Goal: Task Accomplishment & Management: Use online tool/utility

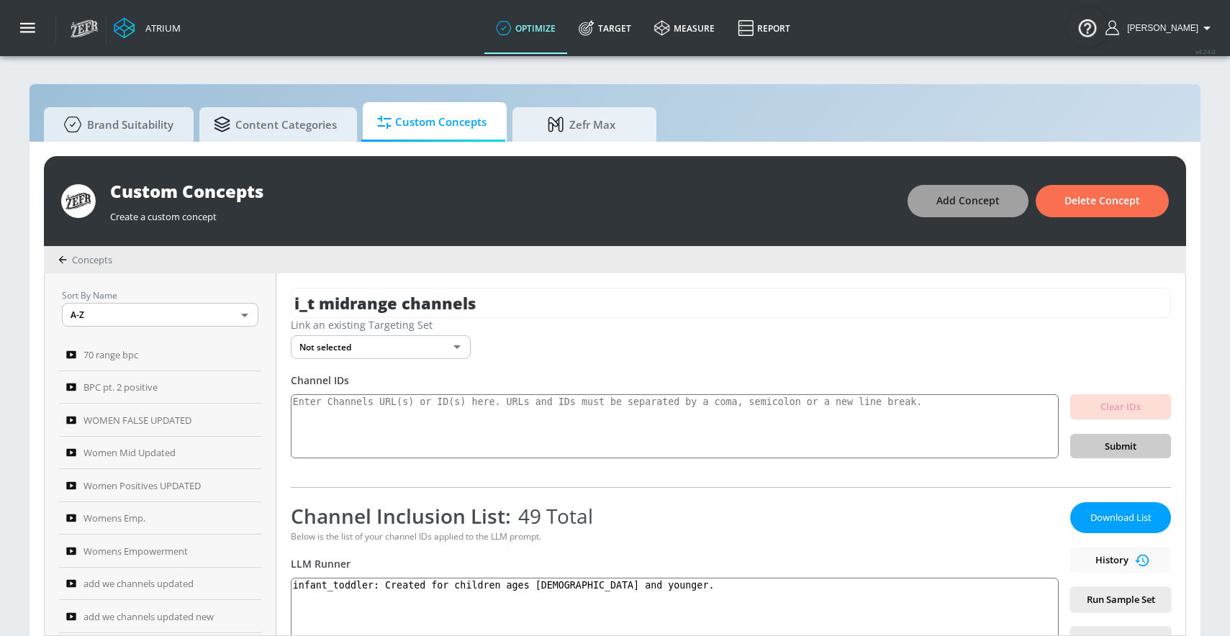
click at [958, 194] on span "Add Concept" at bounding box center [967, 201] width 63 height 18
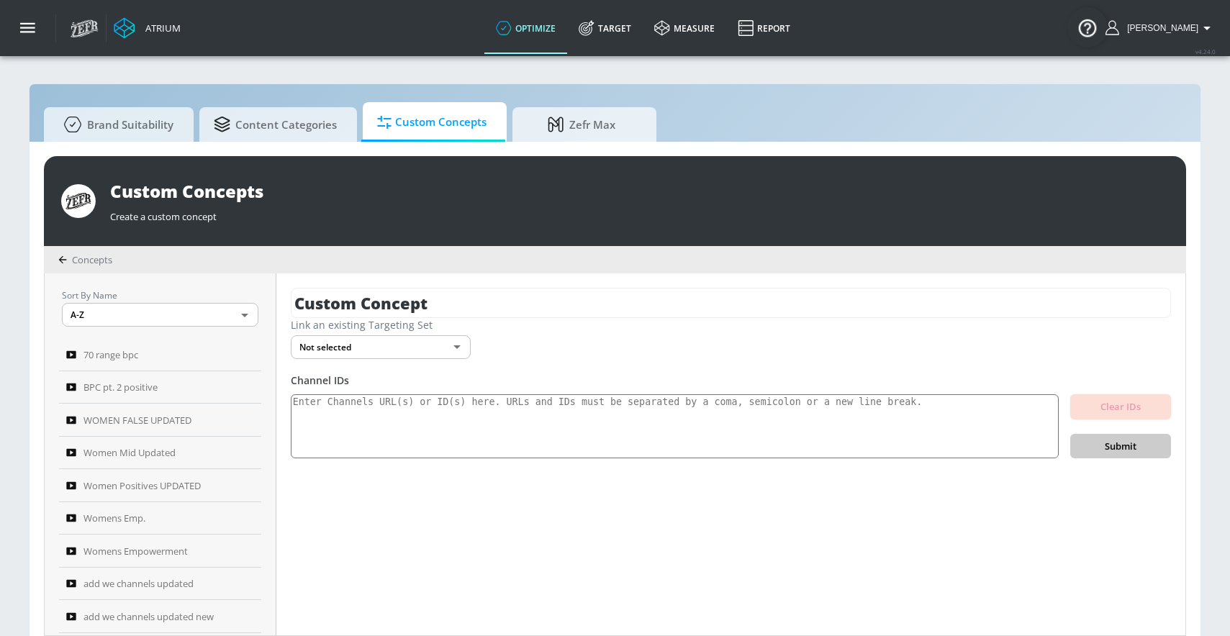
click at [461, 322] on div "Link an existing Targeting Set" at bounding box center [731, 325] width 880 height 14
click at [466, 310] on input "Custom Concept" at bounding box center [731, 303] width 880 height 30
type input "infant negative scores"
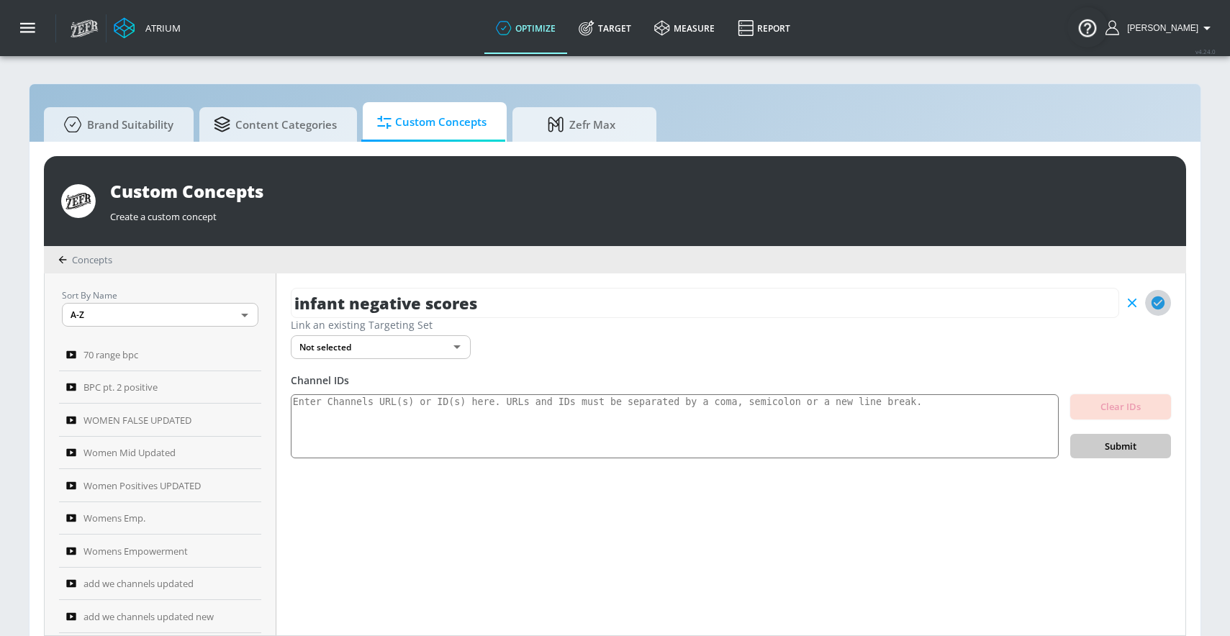
click at [1162, 302] on icon "button" at bounding box center [1157, 303] width 13 height 13
click at [755, 438] on textarea at bounding box center [675, 426] width 768 height 65
paste textarea "UCxodDzyzy9A-R4LQmpXZBTg UCRhA4U50Oy3eG1hscF5ggnA UCtJRAhCKc7-huKs3qfXXsSw UCEc…"
type textarea "UCxodDzyzy9A-R4LQmpXZBTg UCRhA4U50Oy3eG1hscF5ggnA UCtJRAhCKc7-huKs3qfXXsSw UCEc…"
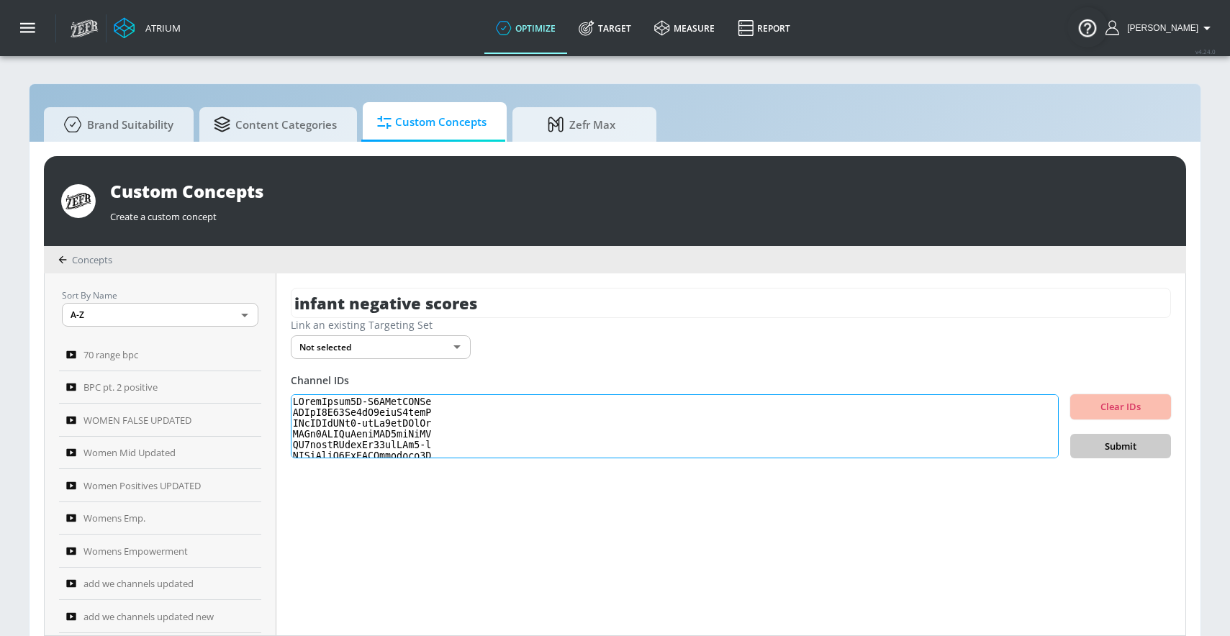
scroll to position [479, 0]
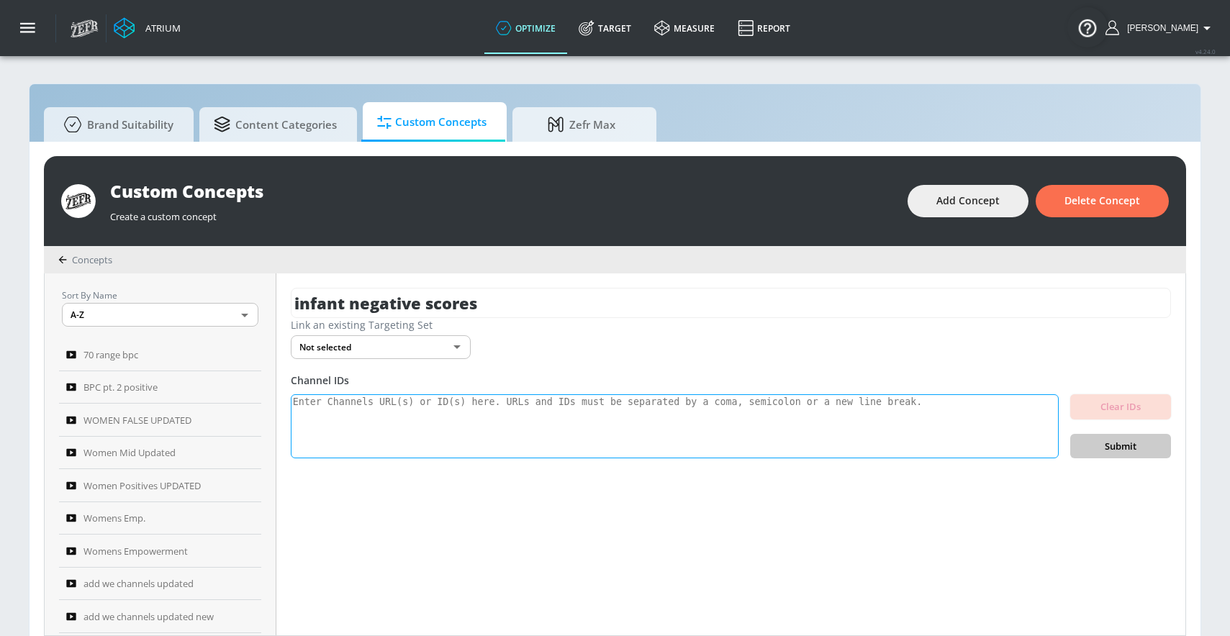
click at [422, 427] on textarea at bounding box center [675, 426] width 768 height 65
paste textarea "UCxodDzyzy9A-R4LQmpXZBTg UCRhA4U50Oy3eG1hscF5ggnA UCtJRAhCKc7-huKs3qfXXsSw UCEc…"
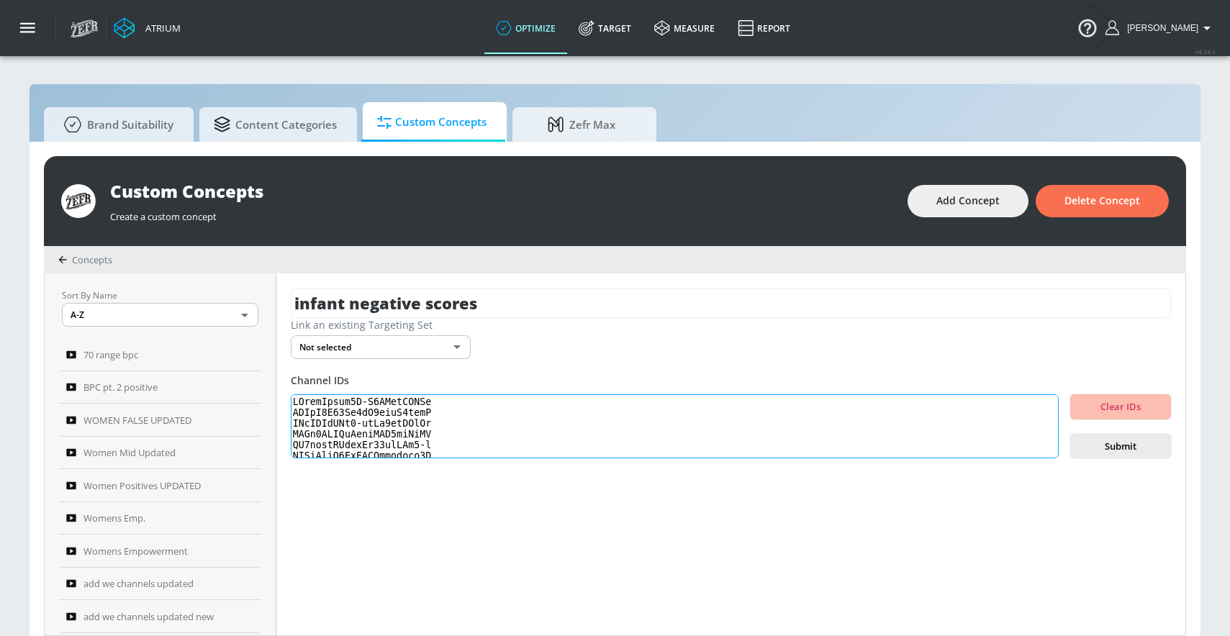
scroll to position [479, 0]
type textarea "UCxodDzyzy9A-R4LQmpXZBTg UCRhA4U50Oy3eG1hscF5ggnA UCtJRAhCKc7-huKs3qfXXsSw UCEc…"
click at [1100, 445] on span "Submit" at bounding box center [1121, 446] width 78 height 17
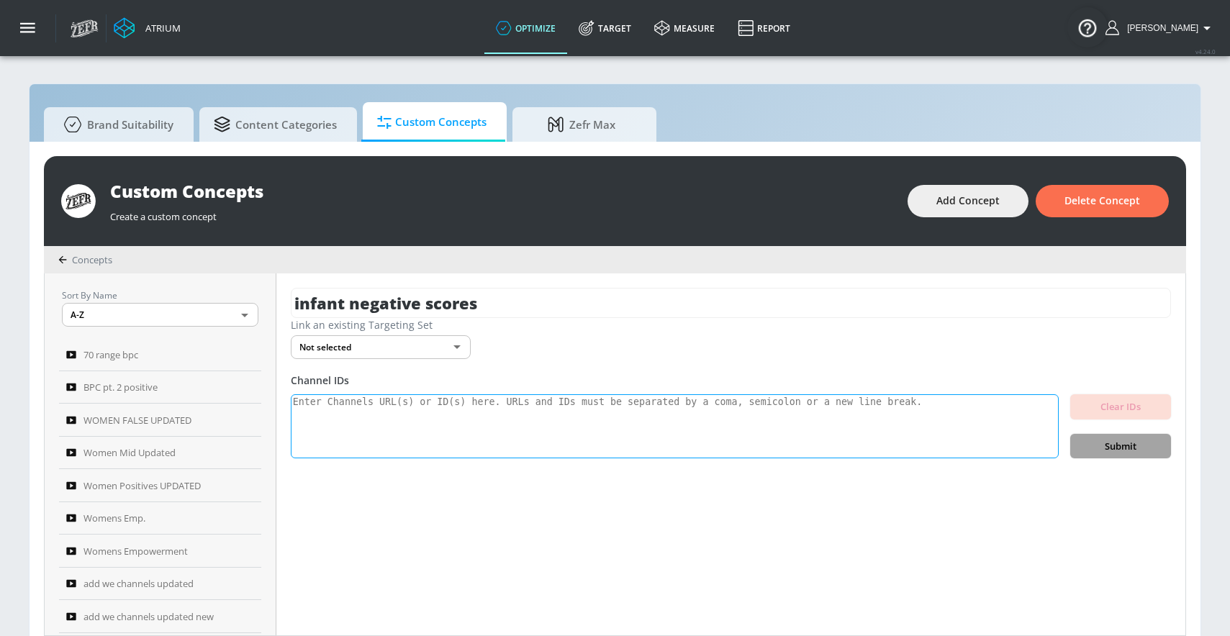
scroll to position [0, 0]
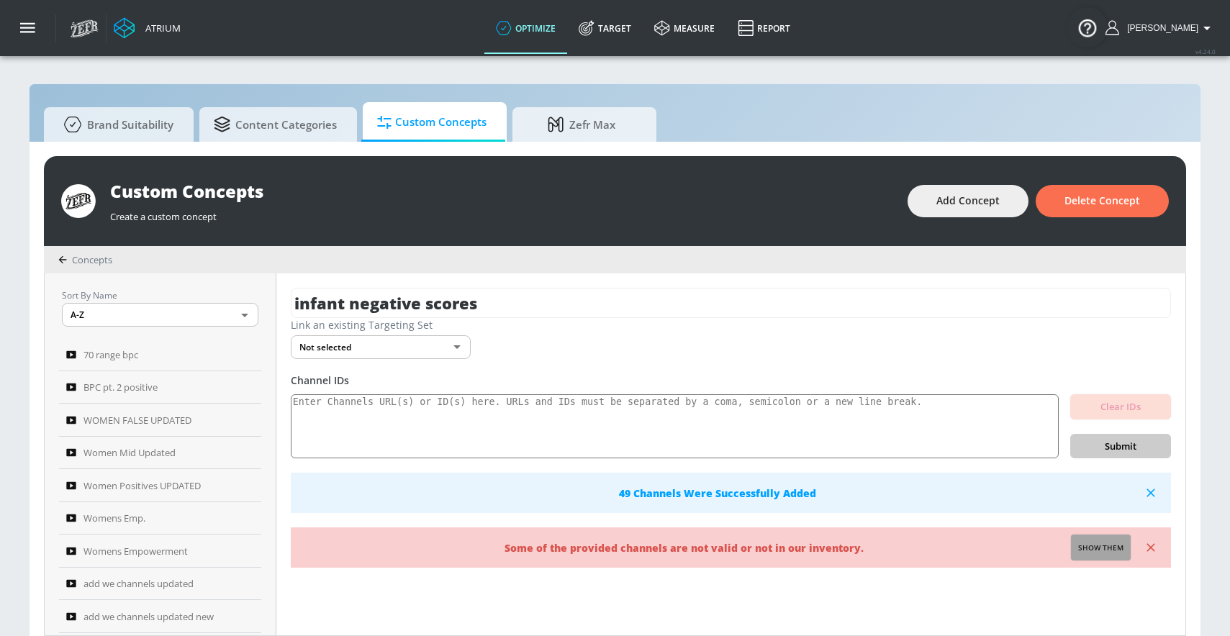
click at [1092, 545] on span "Show them" at bounding box center [1100, 548] width 45 height 13
type textarea "Invalid channels: UCGMXCDQwW6T_02_c-let9oQ"
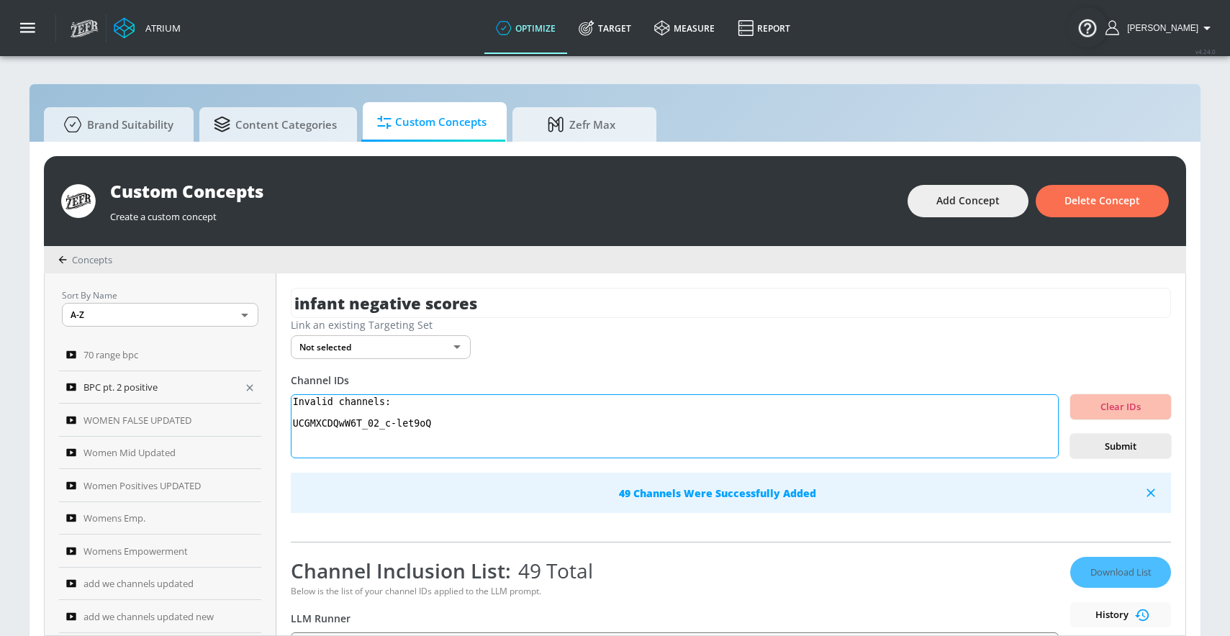
drag, startPoint x: 460, startPoint y: 426, endPoint x: 241, endPoint y: 390, distance: 221.7
click at [241, 390] on div "Sort By Name A-Z ASC ​ 70 range bpc BPC pt. 2 positive WOMEN FALSE UPDATED Wome…" at bounding box center [615, 454] width 1141 height 362
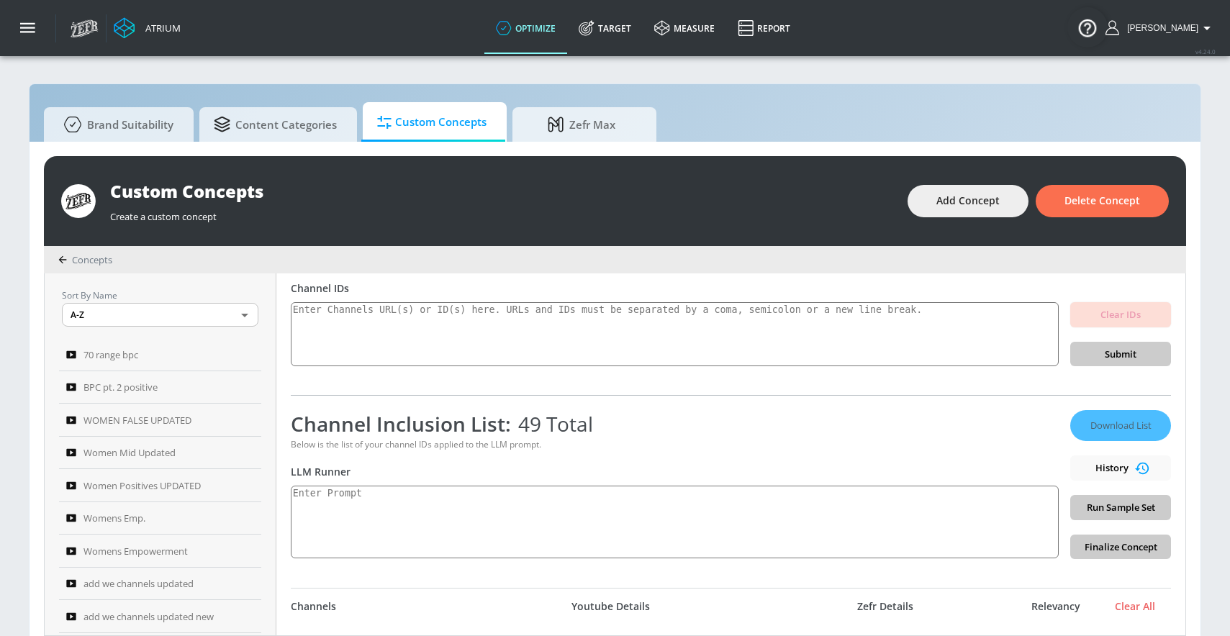
scroll to position [109, 0]
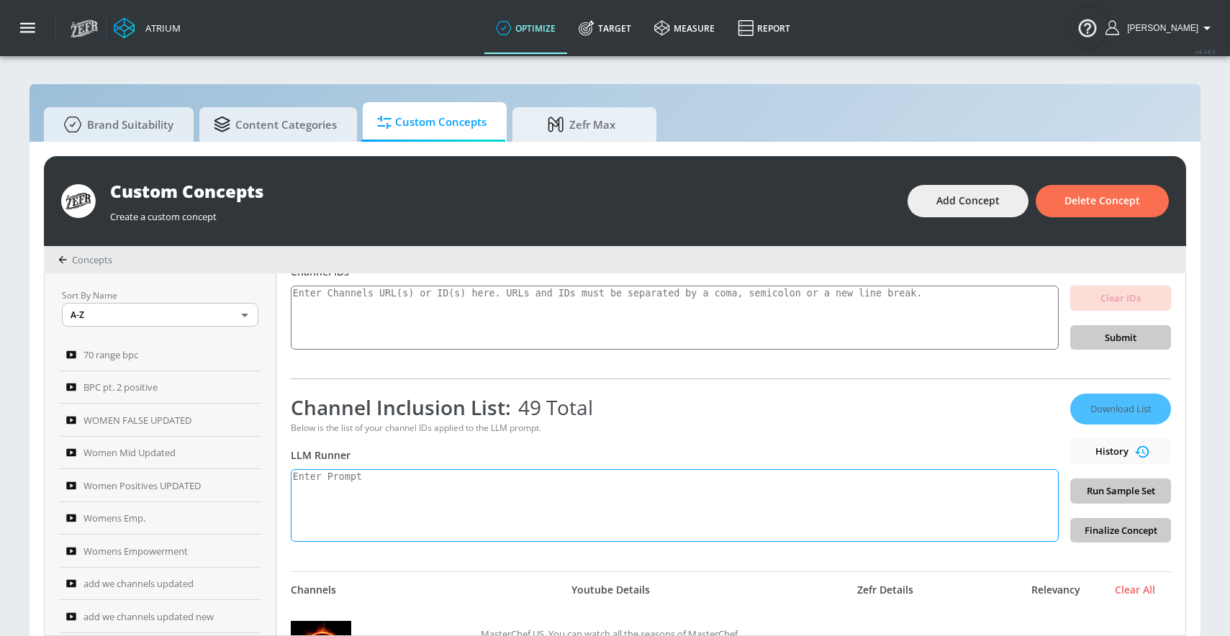
click at [379, 483] on textarea at bounding box center [675, 505] width 768 height 73
paste textarea "infant_toddler": "Created for children ages [DEMOGRAPHIC_DATA] and younger","
click at [386, 474] on textarea "infant_toddler": "Created for children ages [DEMOGRAPHIC_DATA] and younger"," at bounding box center [675, 505] width 768 height 73
click at [395, 474] on textarea "infant_toddler: "Created for children ages [DEMOGRAPHIC_DATA] and younger"," at bounding box center [675, 505] width 768 height 73
click at [643, 475] on textarea "infant_toddler: Created for children ages [DEMOGRAPHIC_DATA] and younger"," at bounding box center [675, 505] width 768 height 73
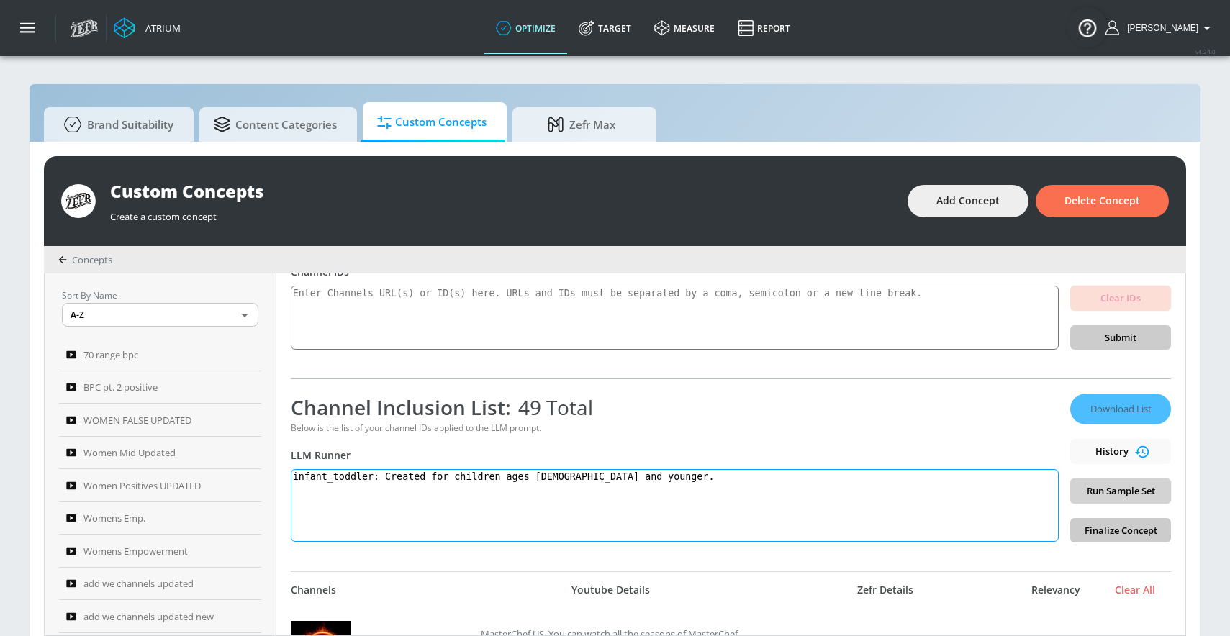
type textarea "infant_toddler: Created for children ages [DEMOGRAPHIC_DATA] and younger."
click at [1108, 497] on span "Run Sample Set" at bounding box center [1121, 491] width 78 height 17
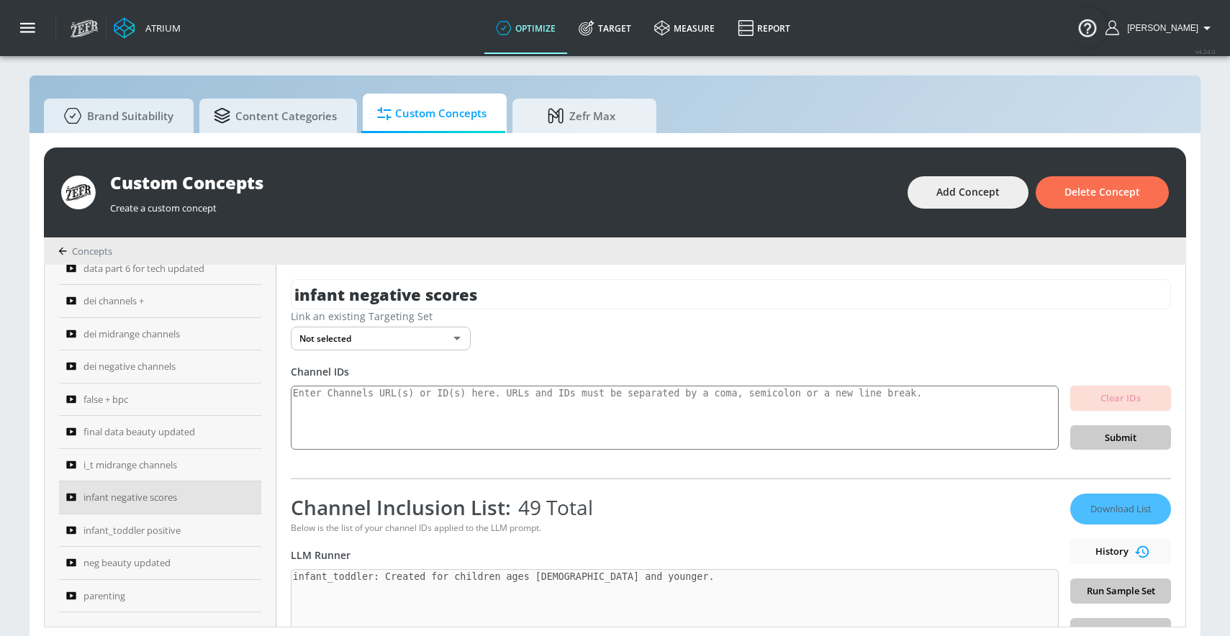
scroll to position [15, 0]
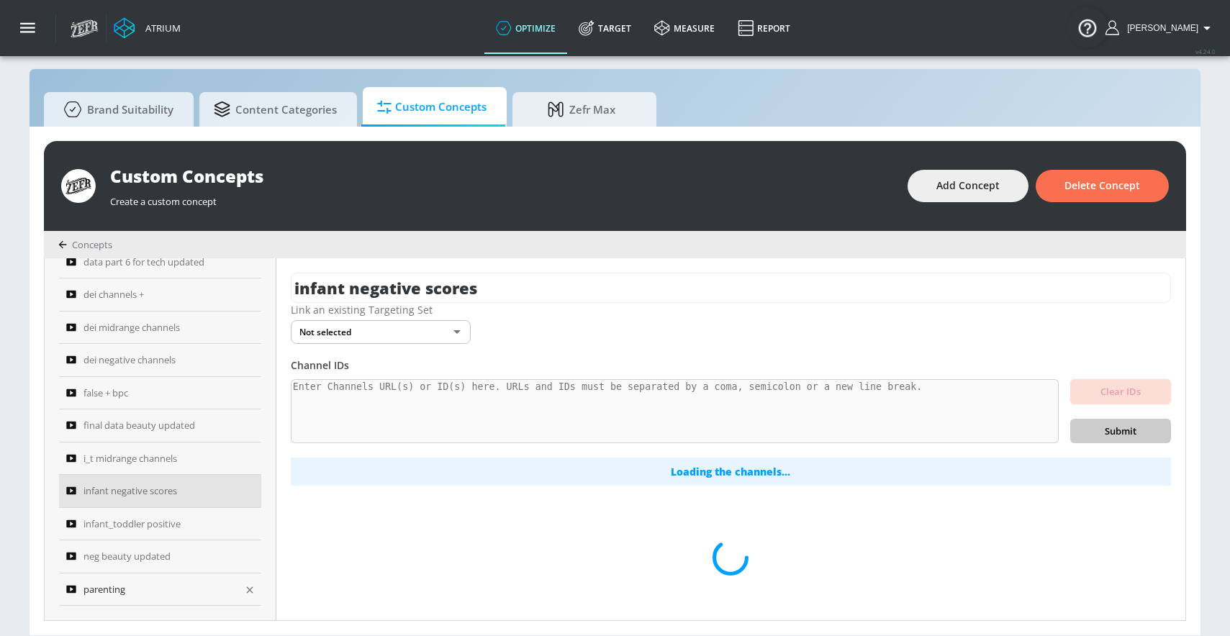
click at [245, 589] on icon "button" at bounding box center [250, 590] width 12 height 12
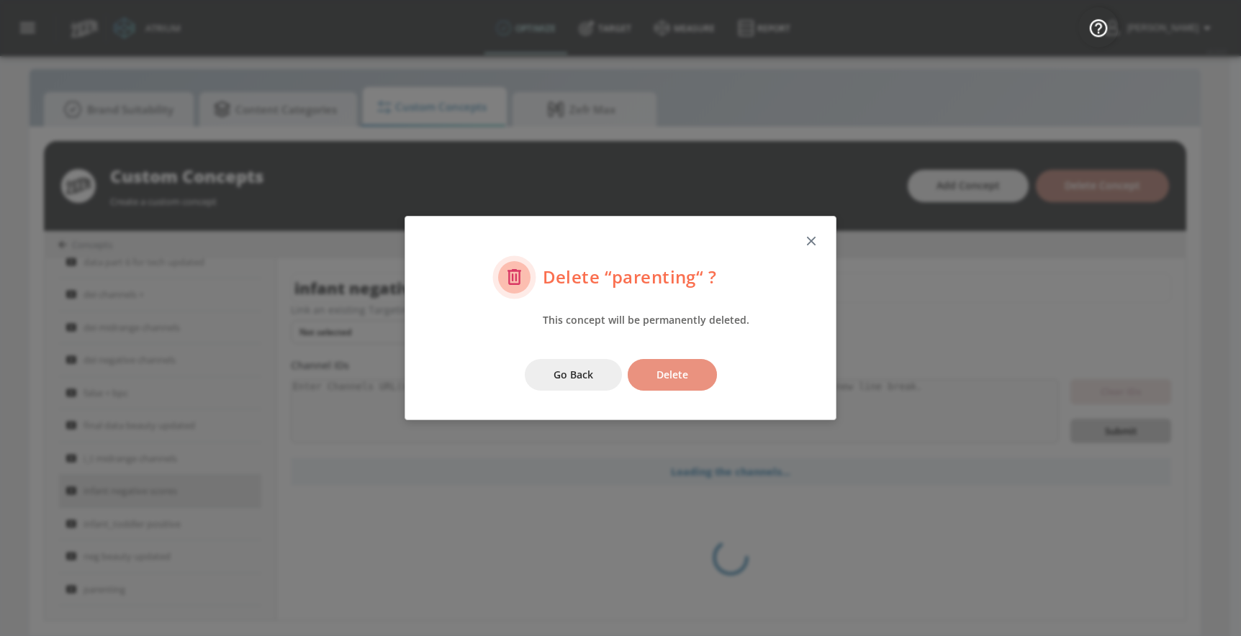
click at [682, 373] on span "Delete" at bounding box center [672, 375] width 32 height 18
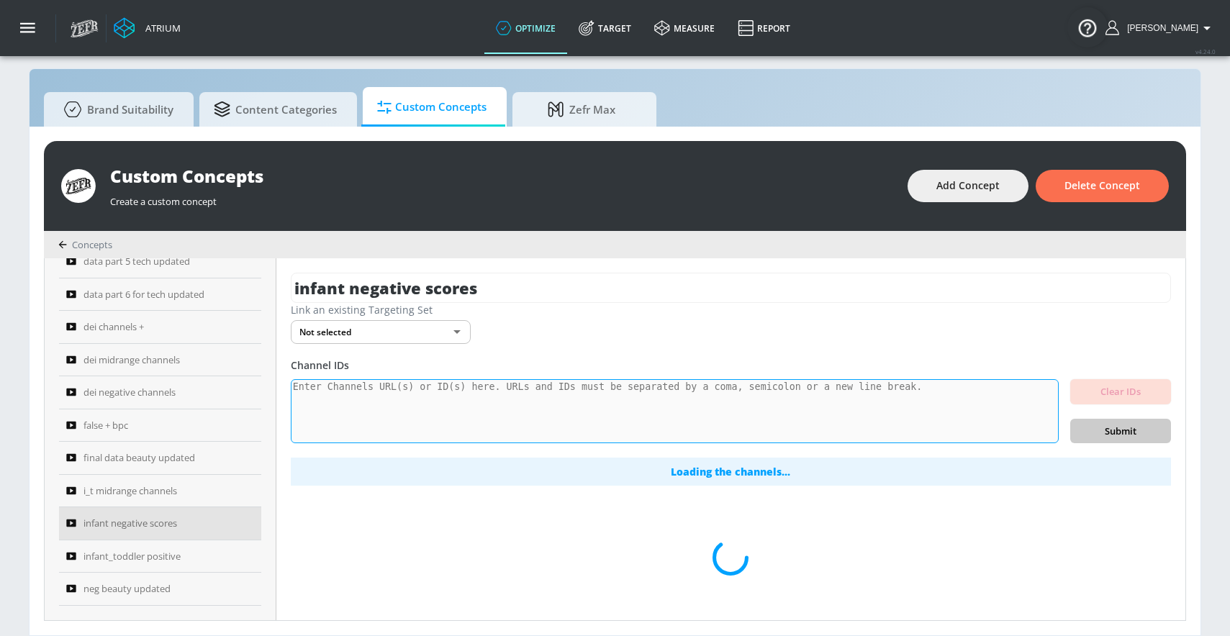
scroll to position [635, 0]
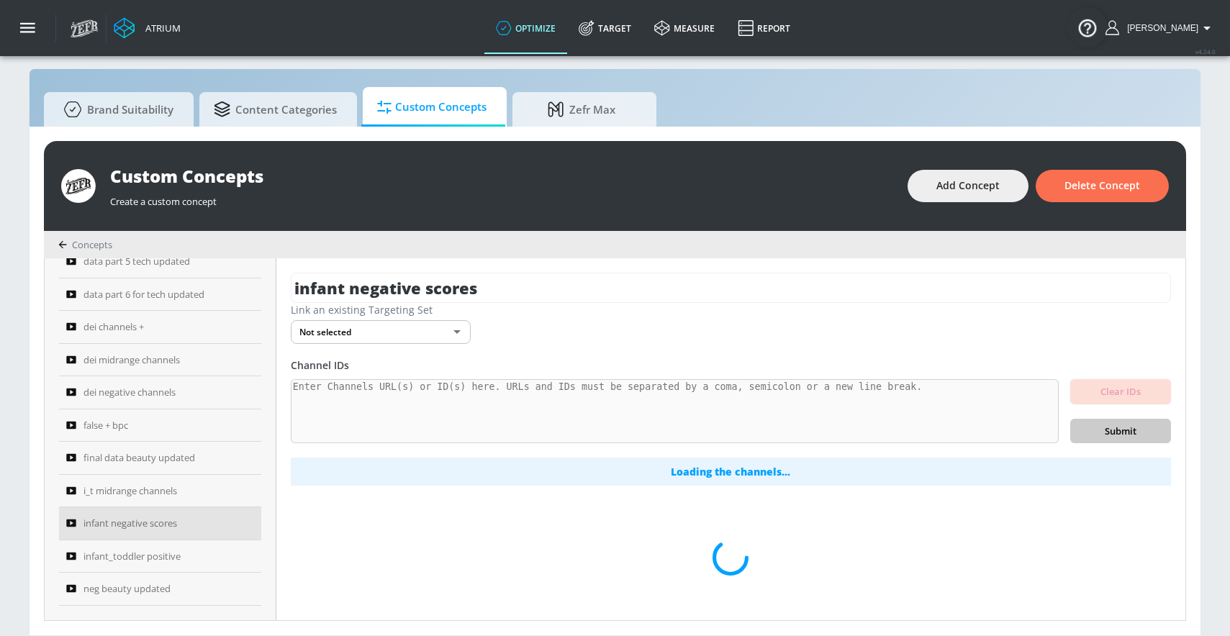
click at [296, 399] on div "infant negative scores Link an existing Targeting Set Not selected none ​ Chann…" at bounding box center [730, 439] width 909 height 362
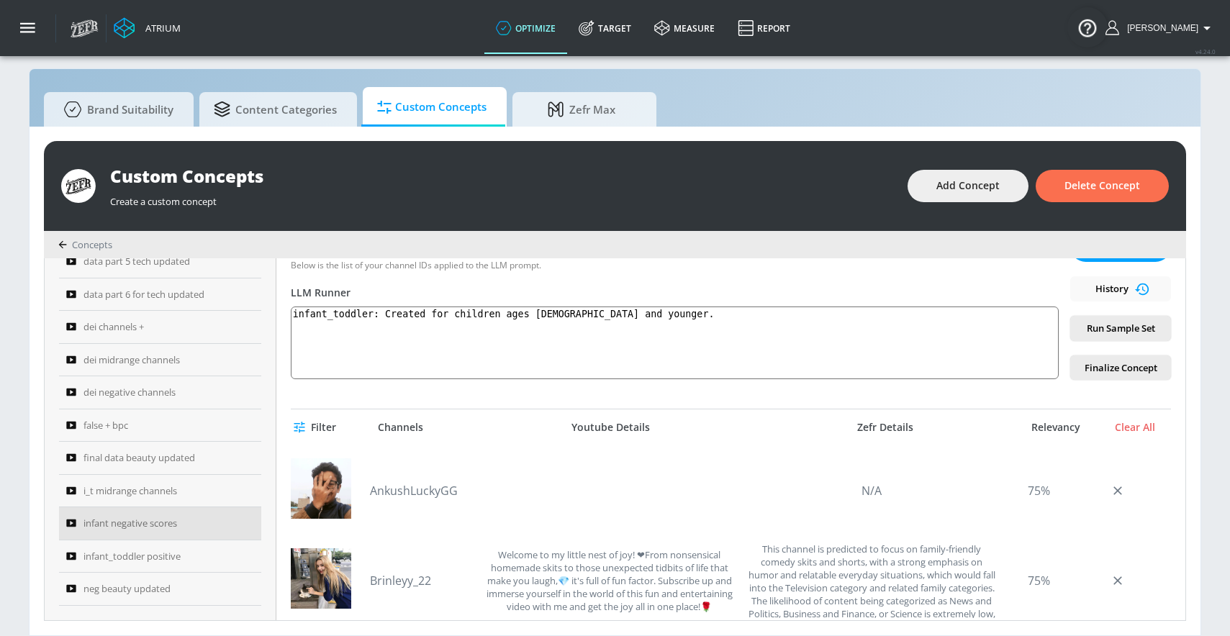
scroll to position [101, 0]
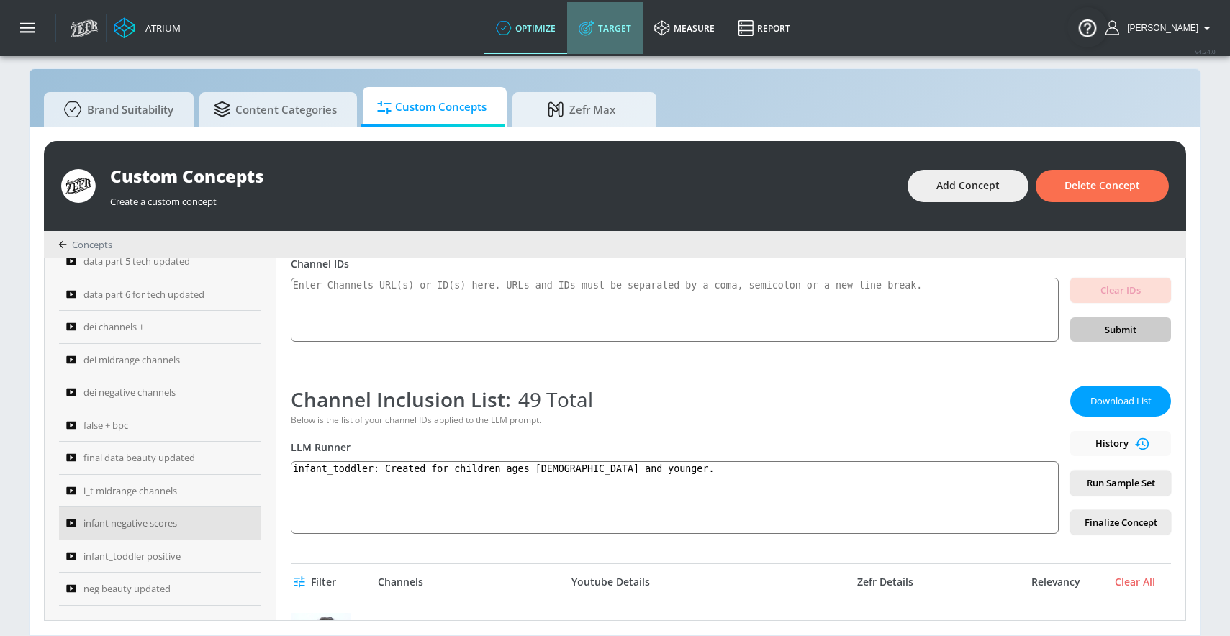
click at [625, 30] on link "Target" at bounding box center [605, 28] width 76 height 52
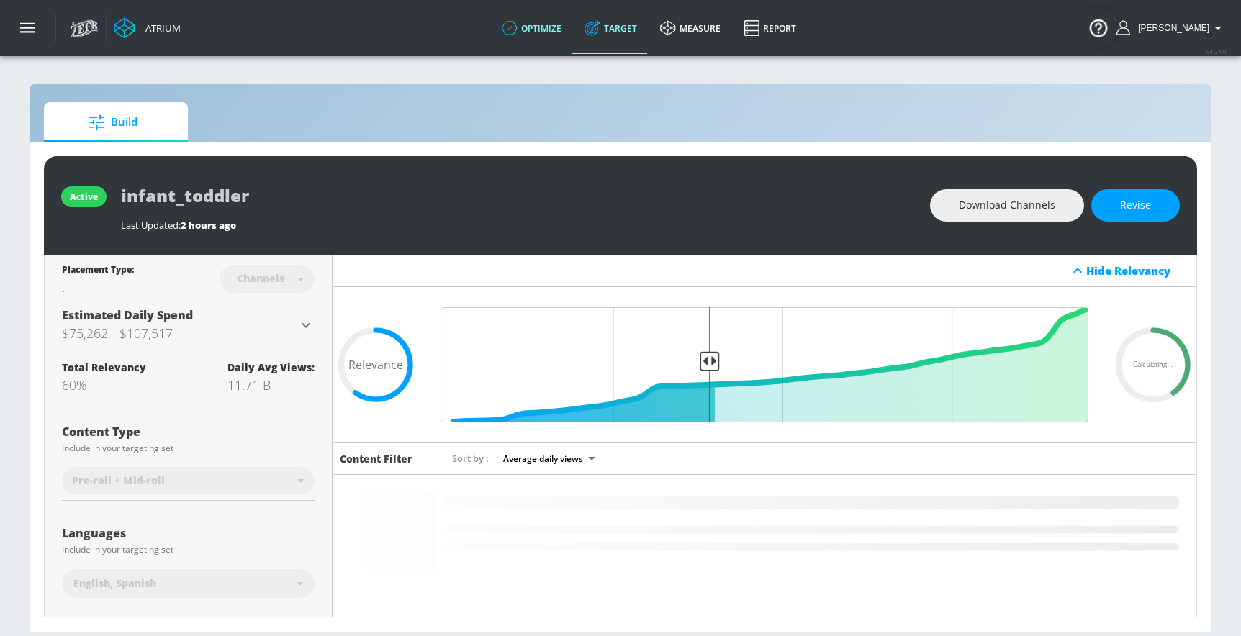
click at [553, 33] on link "optimize" at bounding box center [531, 28] width 83 height 52
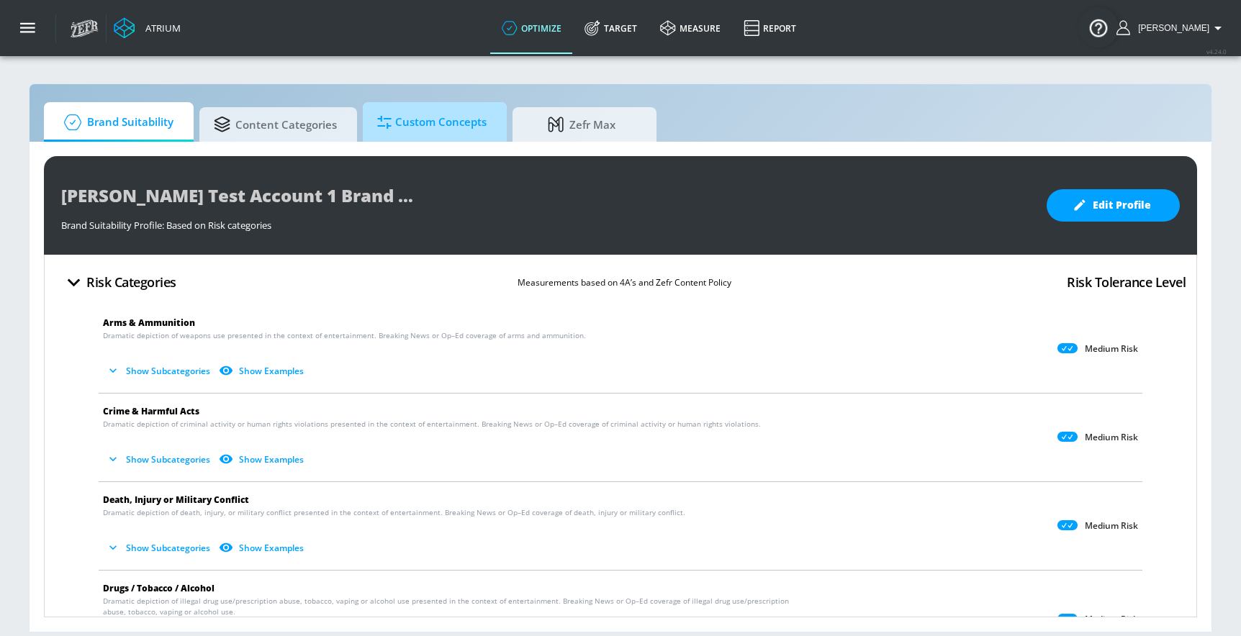
click at [409, 132] on span "Custom Concepts" at bounding box center [431, 122] width 109 height 35
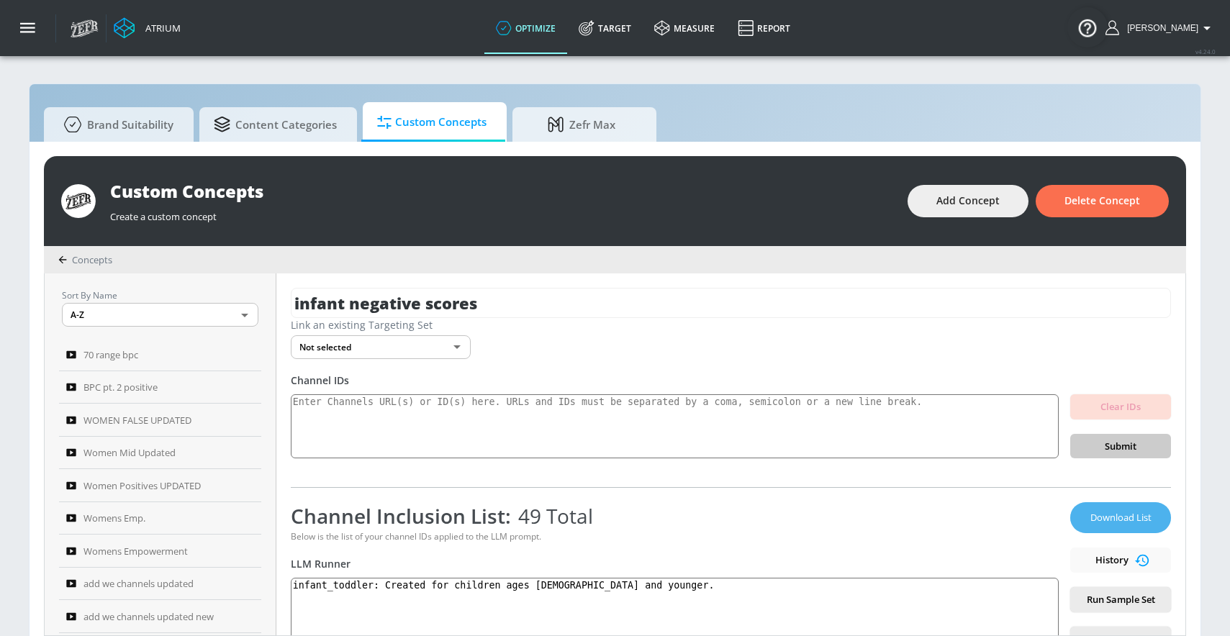
click at [1087, 507] on button "Download List" at bounding box center [1120, 517] width 101 height 31
drag, startPoint x: 1117, startPoint y: 518, endPoint x: 1107, endPoint y: 518, distance: 10.1
click at [1116, 518] on span "Download List" at bounding box center [1121, 518] width 72 height 17
click at [900, 29] on div "Atrium optimize Target measure Report optimize Target measure Report v 4.24.0 […" at bounding box center [646, 28] width 1167 height 56
click at [951, 203] on span "Add Concept" at bounding box center [967, 201] width 63 height 18
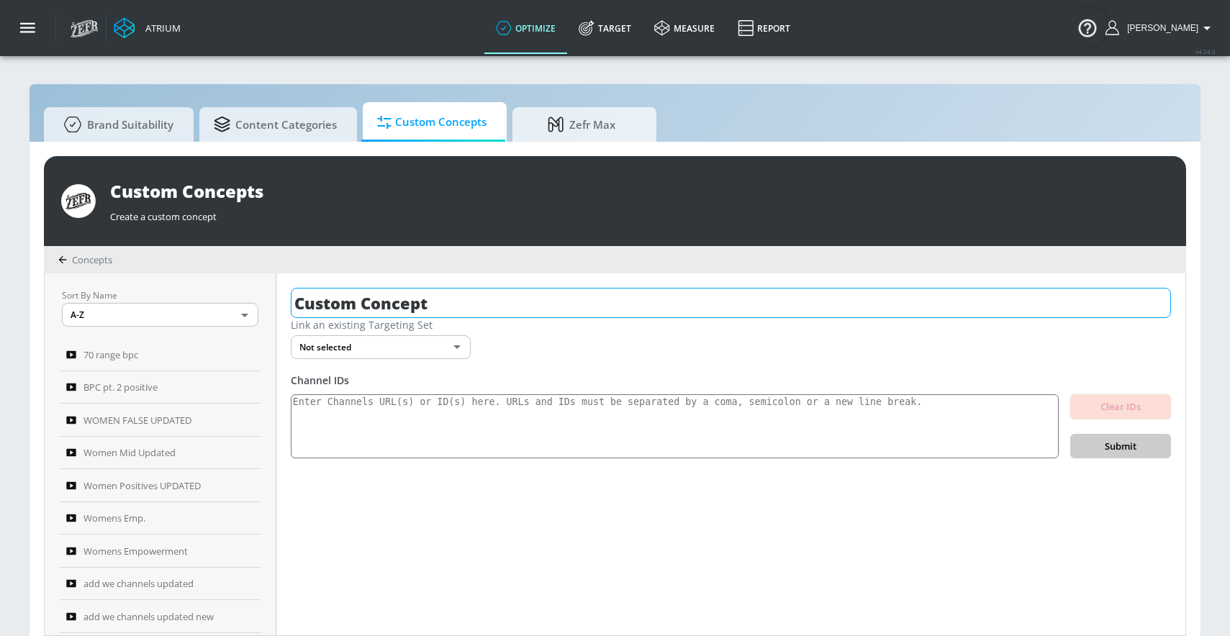
click at [420, 306] on input "Custom Concept" at bounding box center [731, 303] width 880 height 30
type input "additional midrange infant"
click at [1163, 300] on icon "button" at bounding box center [1158, 303] width 16 height 16
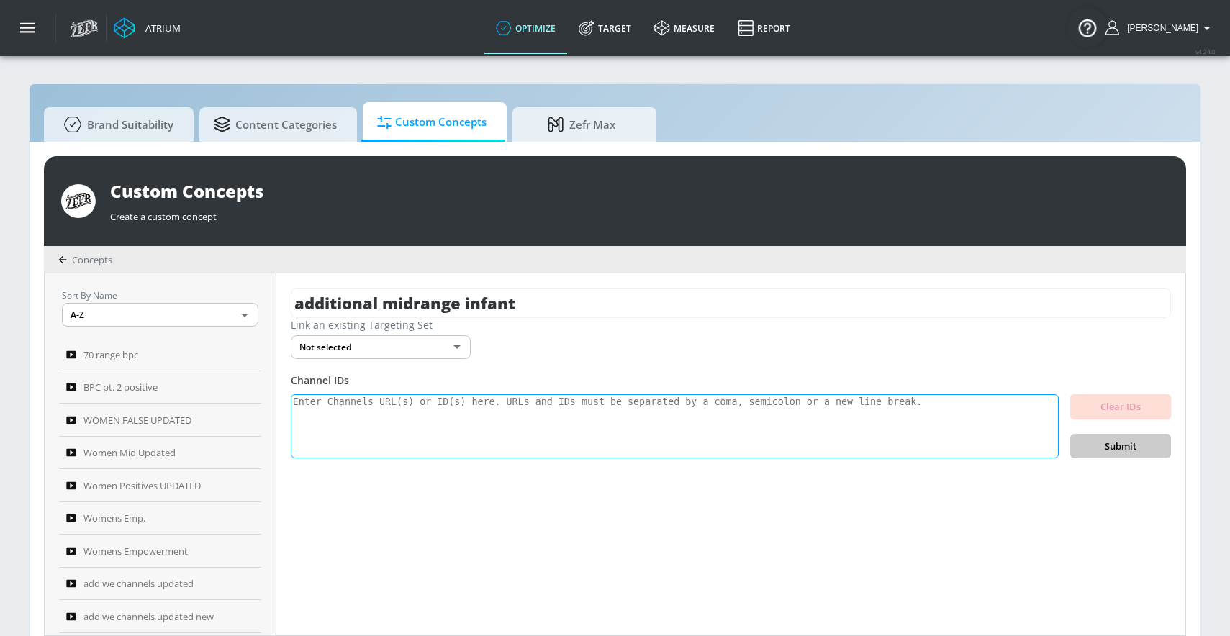
click at [766, 413] on textarea at bounding box center [675, 426] width 768 height 65
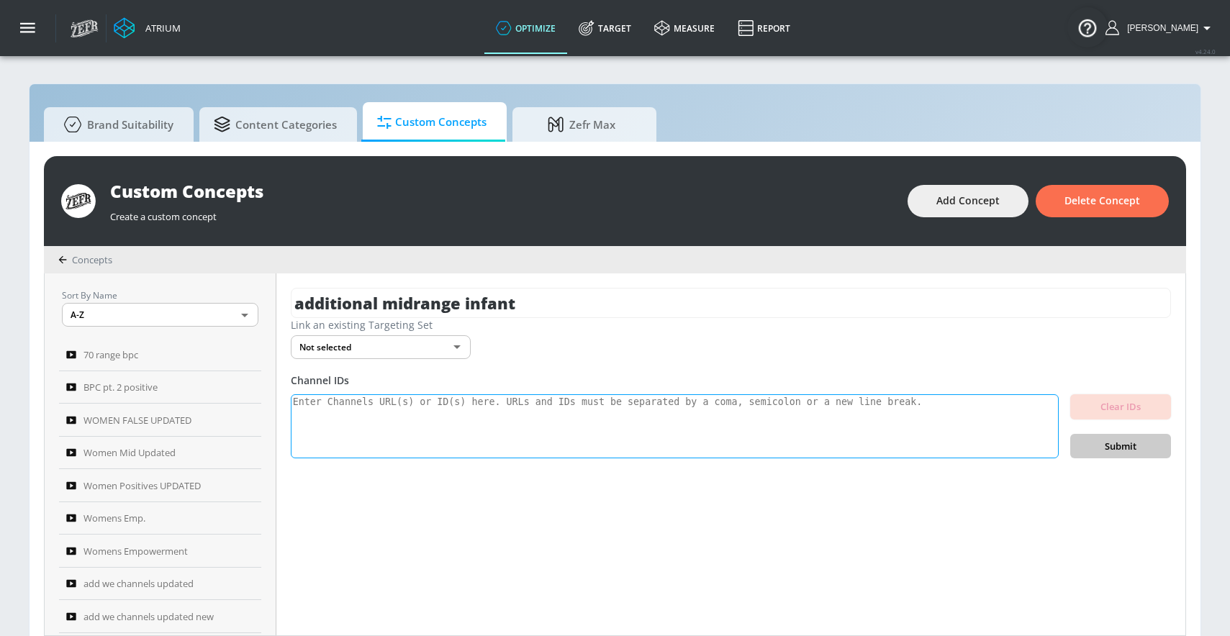
click at [861, 426] on textarea at bounding box center [675, 426] width 768 height 65
paste textarea "UCgodwYNH-tKYJMLpbQOo5DA UCYZ4bUDhYgCmdvH_okQSicA UCfjlOMBlmV5UX0LM6-_5pHA UCvo…"
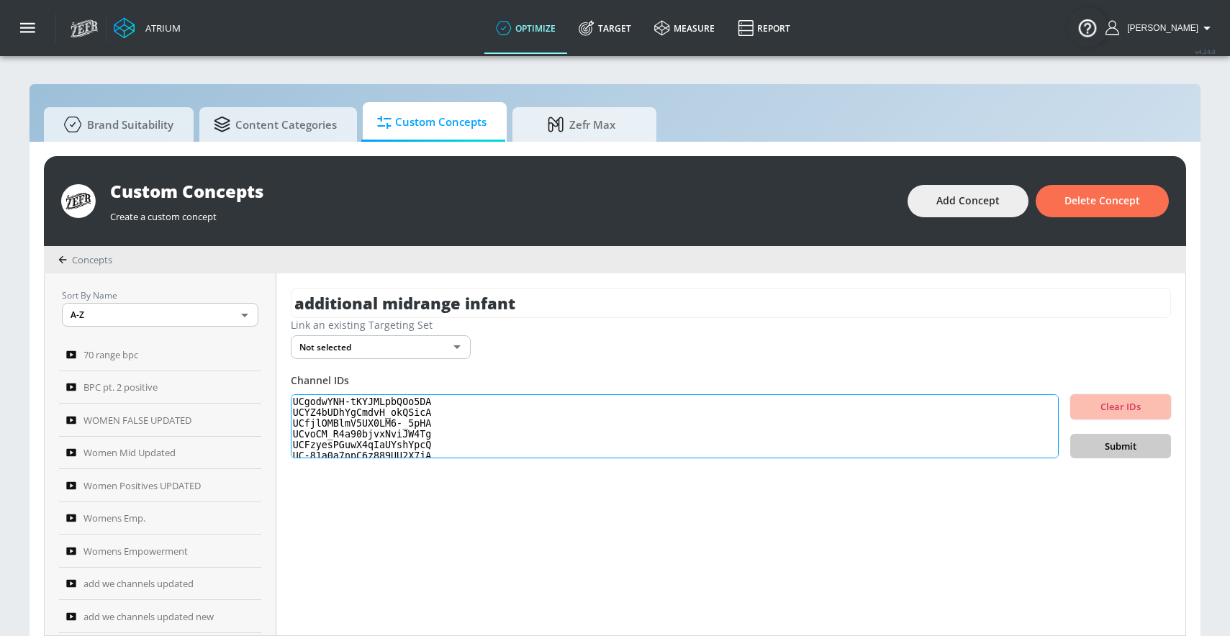
scroll to position [14, 0]
type textarea "UCgodwYNH-tKYJMLpbQOo5DA UCYZ4bUDhYgCmdvH_okQSicA UCfjlOMBlmV5UX0LM6-_5pHA UCvo…"
click at [1115, 439] on span "Submit" at bounding box center [1121, 446] width 78 height 17
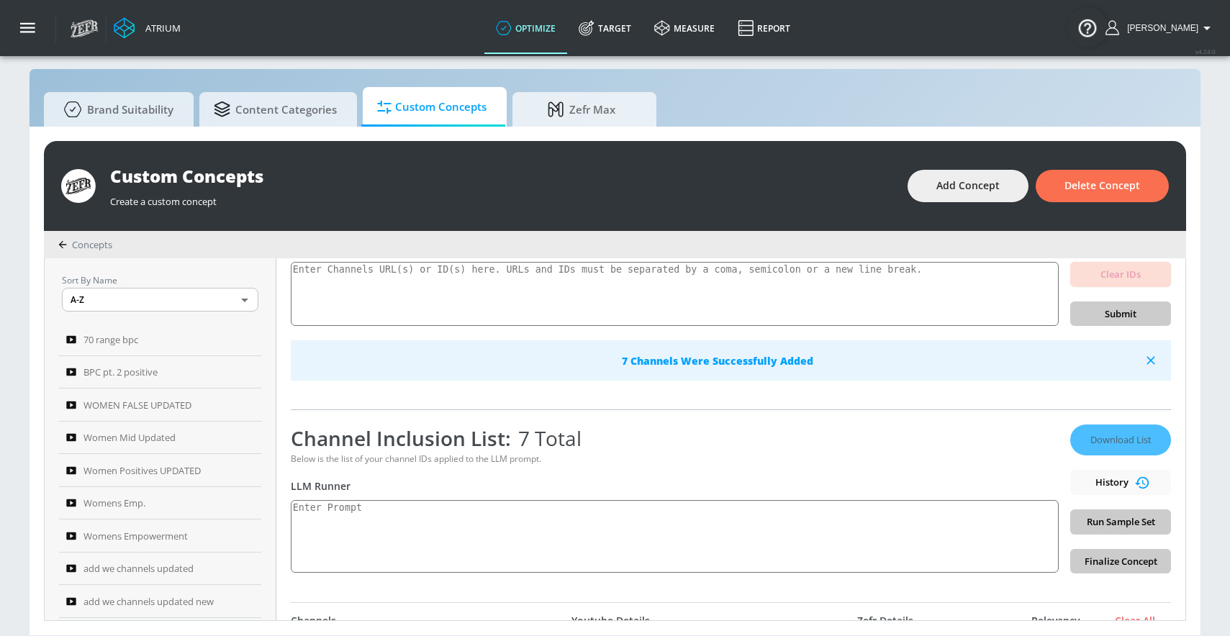
scroll to position [283, 0]
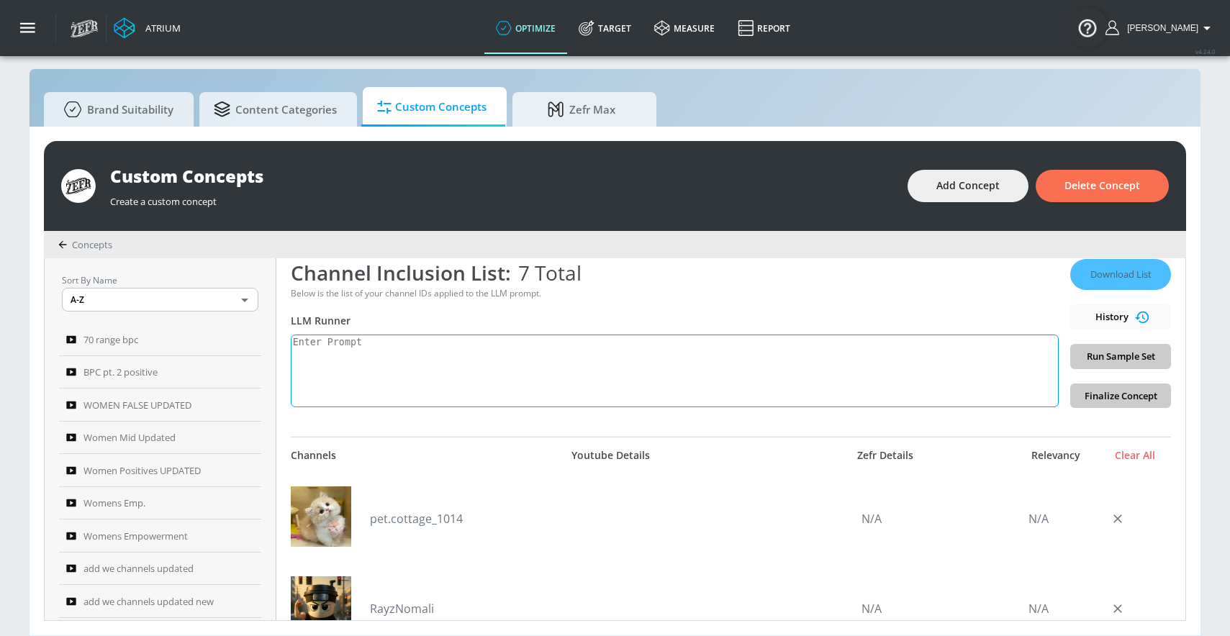
click at [775, 363] on textarea at bounding box center [675, 371] width 768 height 73
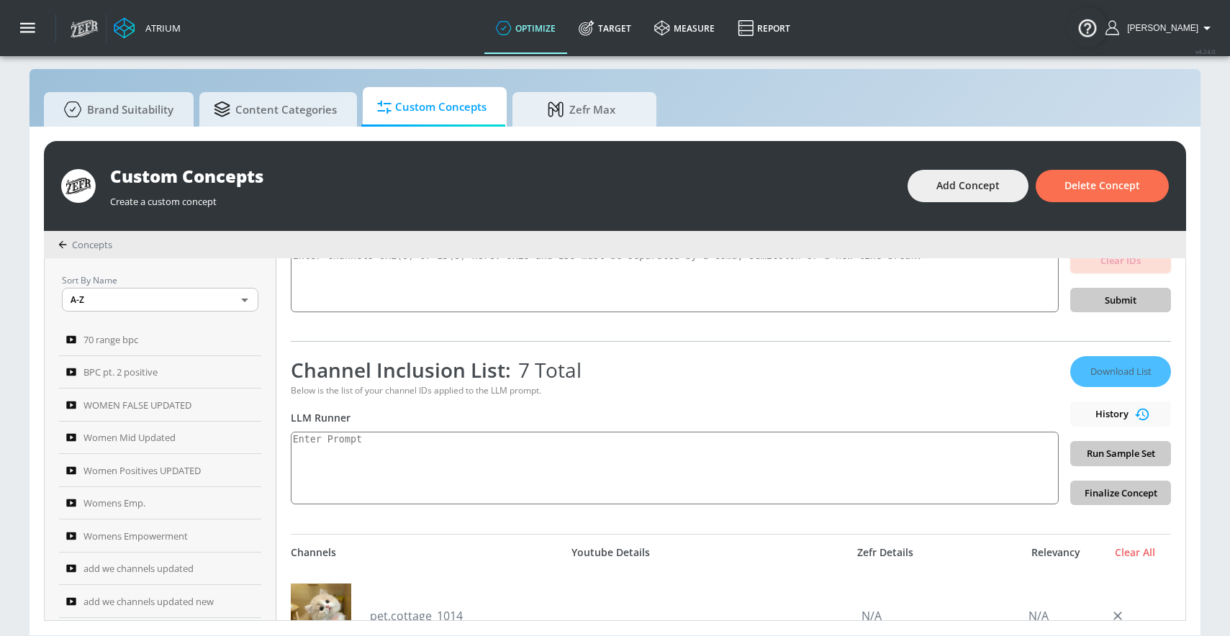
scroll to position [134, 0]
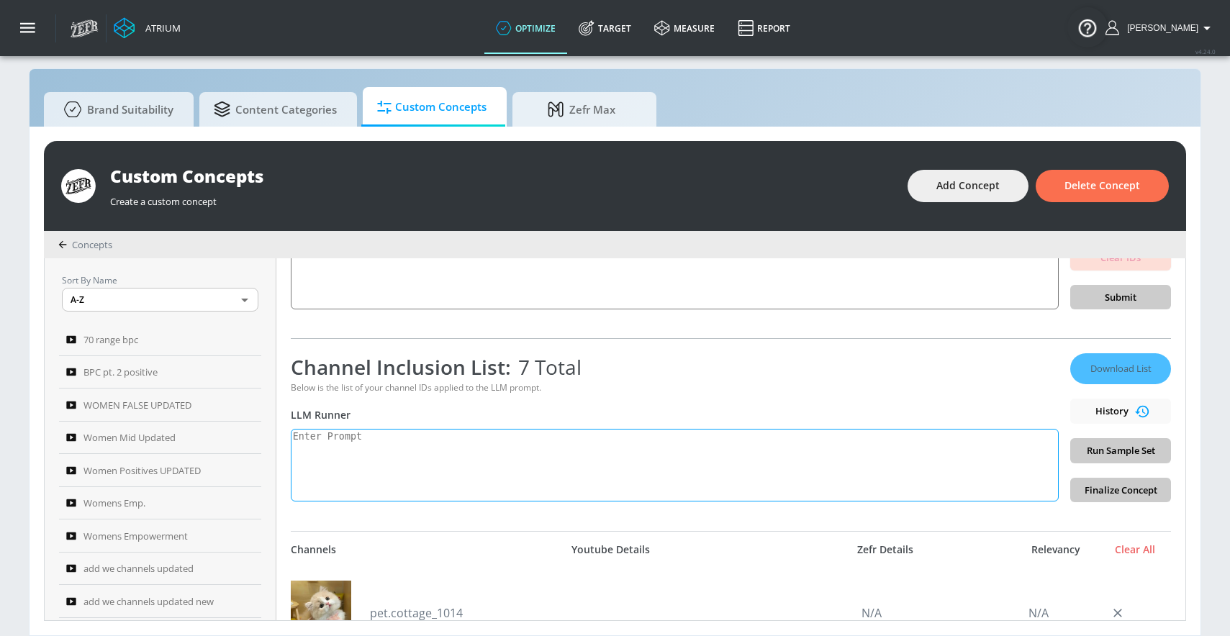
click at [358, 447] on textarea at bounding box center [675, 465] width 768 height 73
paste textarea "infant_toddler": "Created for children ages [DEMOGRAPHIC_DATA] and younger","
click at [388, 436] on textarea "infant_toddler": "Created for children ages [DEMOGRAPHIC_DATA] and younger"," at bounding box center [675, 465] width 768 height 73
click at [396, 435] on textarea "infant_toddler: "Created for children ages [DEMOGRAPHIC_DATA] and younger"," at bounding box center [675, 465] width 768 height 73
click at [648, 443] on textarea "infant_toddler: Created for children ages [DEMOGRAPHIC_DATA] and younger"," at bounding box center [675, 465] width 768 height 73
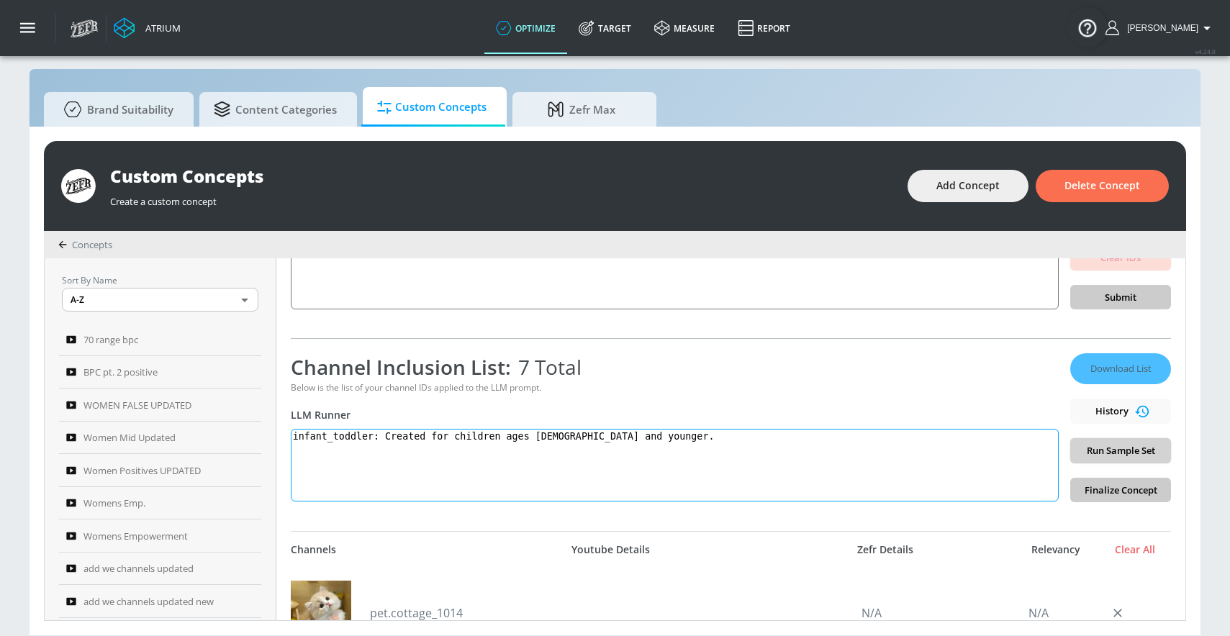
type textarea "infant_toddler: Created for children ages [DEMOGRAPHIC_DATA] and younger."
click at [1110, 445] on span "Run Sample Set" at bounding box center [1121, 451] width 78 height 17
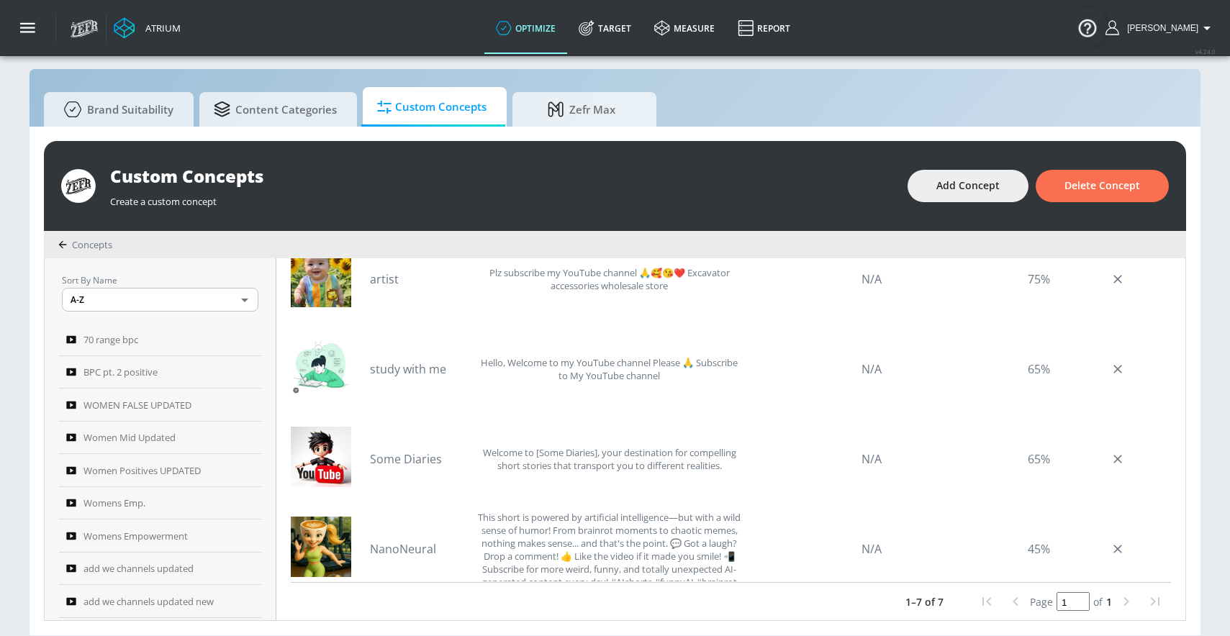
scroll to position [0, 0]
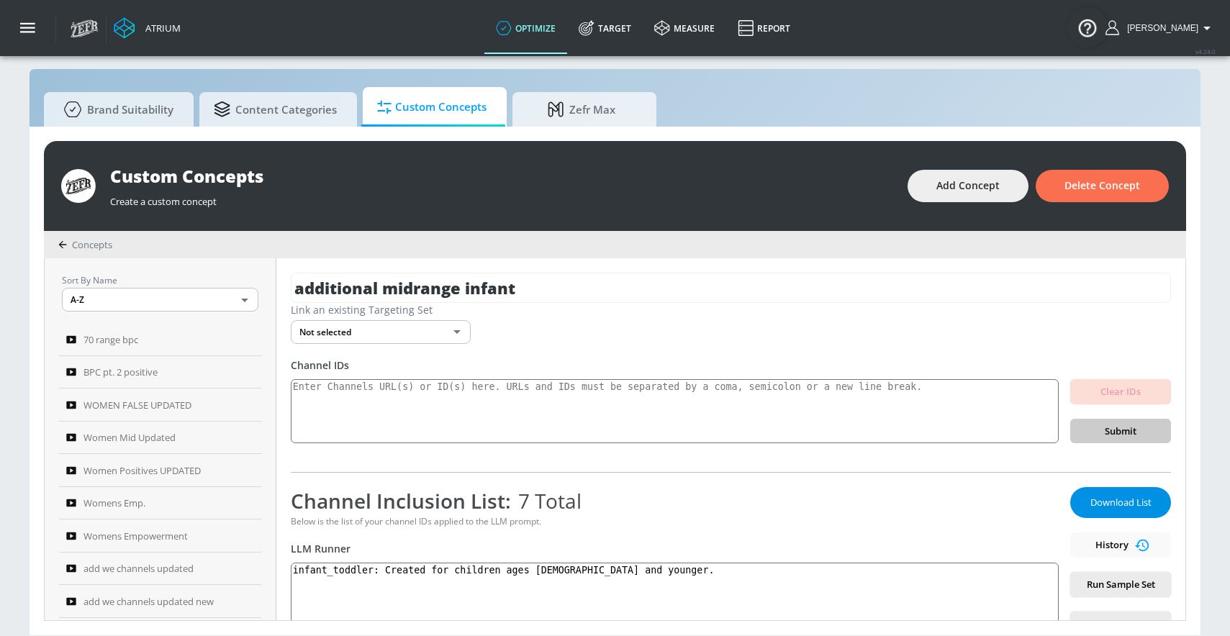
click at [1100, 502] on span "Download List" at bounding box center [1121, 502] width 72 height 17
click at [877, 24] on div "Atrium optimize Target measure Report optimize Target measure Report v 4.24.0 […" at bounding box center [646, 28] width 1167 height 56
click at [1105, 189] on span "Delete Concept" at bounding box center [1102, 186] width 76 height 18
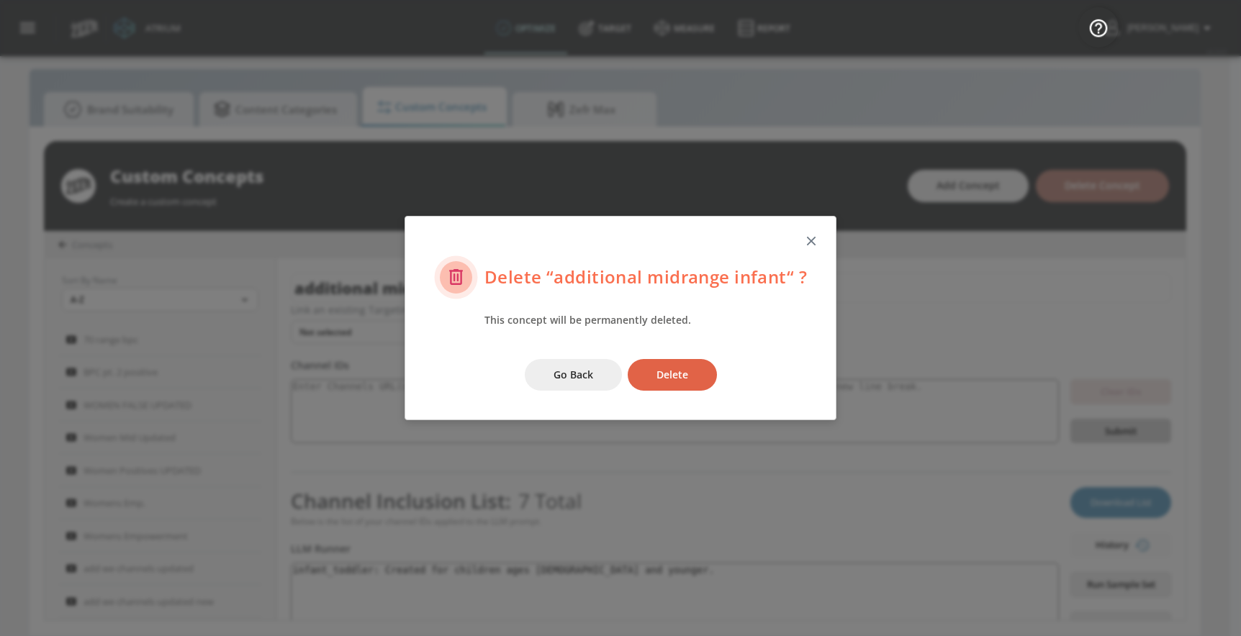
click at [679, 366] on span "Delete" at bounding box center [672, 375] width 32 height 18
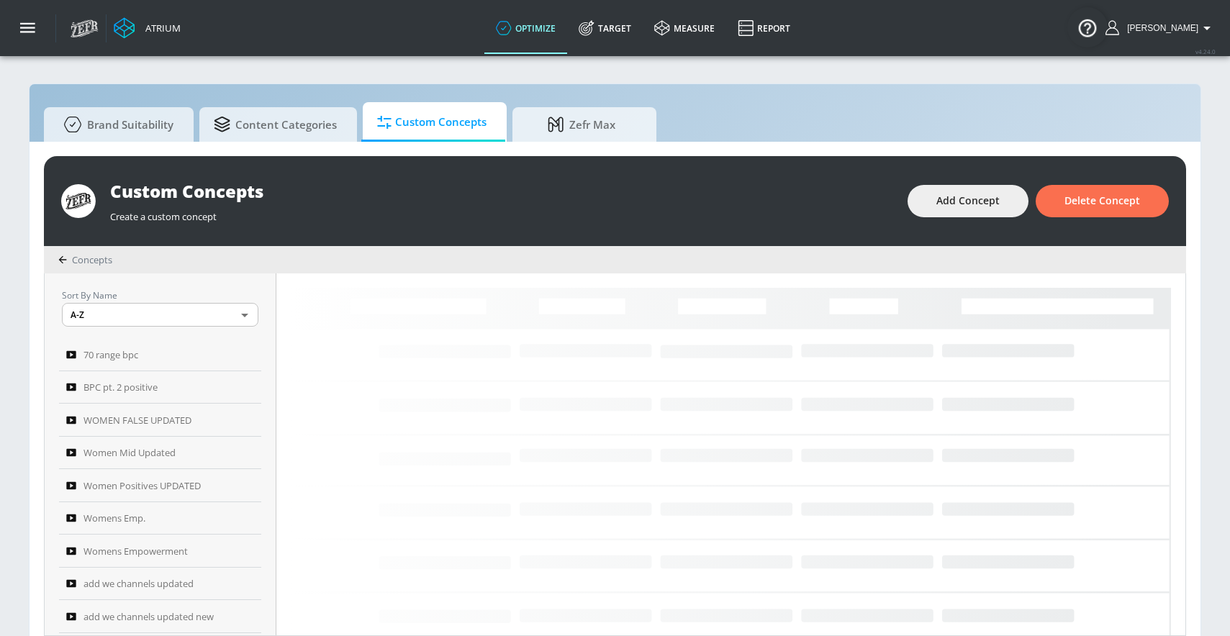
click at [936, 224] on div "Custom Concepts Create a custom concept Add Concept Delete Concept" at bounding box center [615, 201] width 1142 height 90
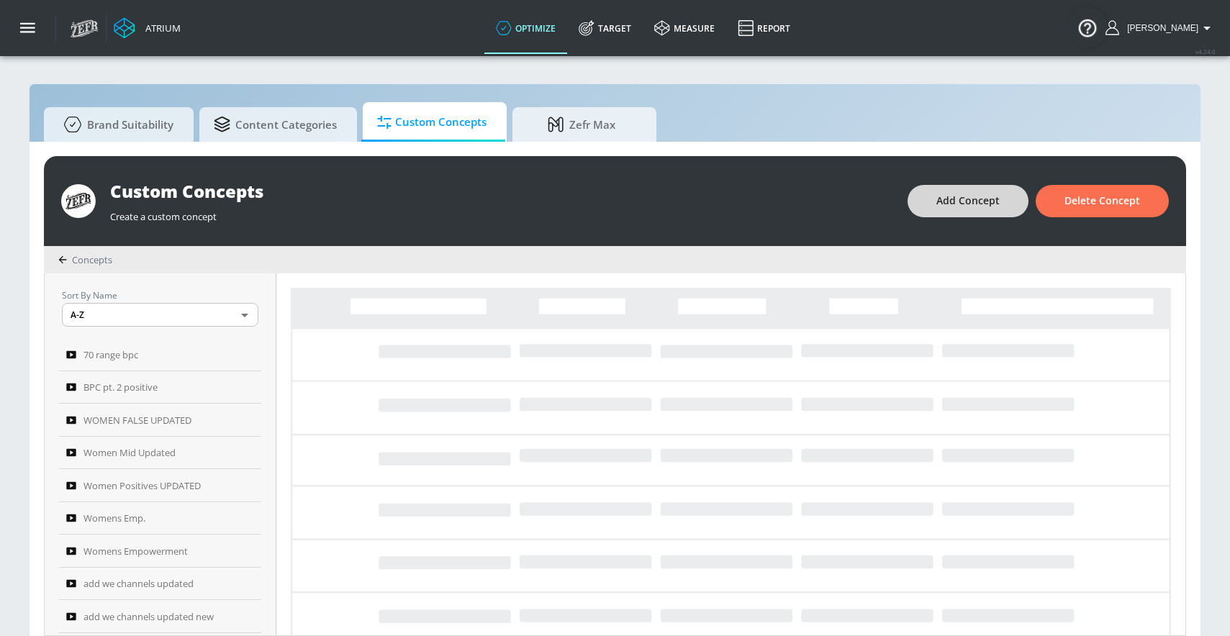
click at [967, 207] on span "Add Concept" at bounding box center [967, 201] width 63 height 18
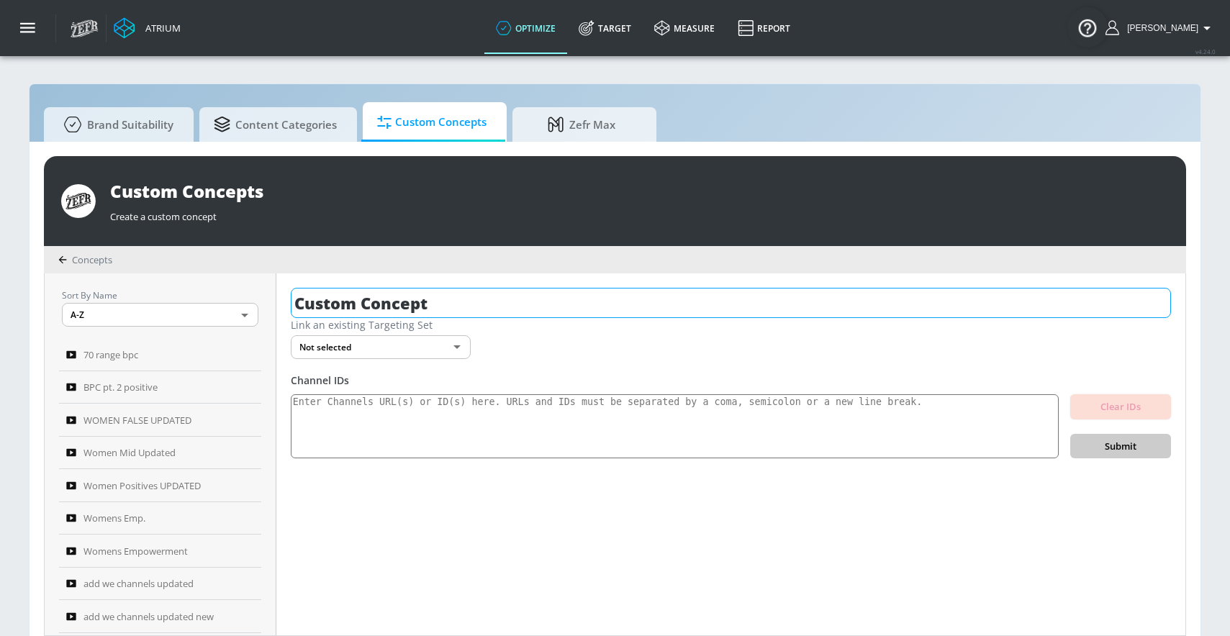
click at [504, 314] on input "Custom Concept" at bounding box center [731, 303] width 880 height 30
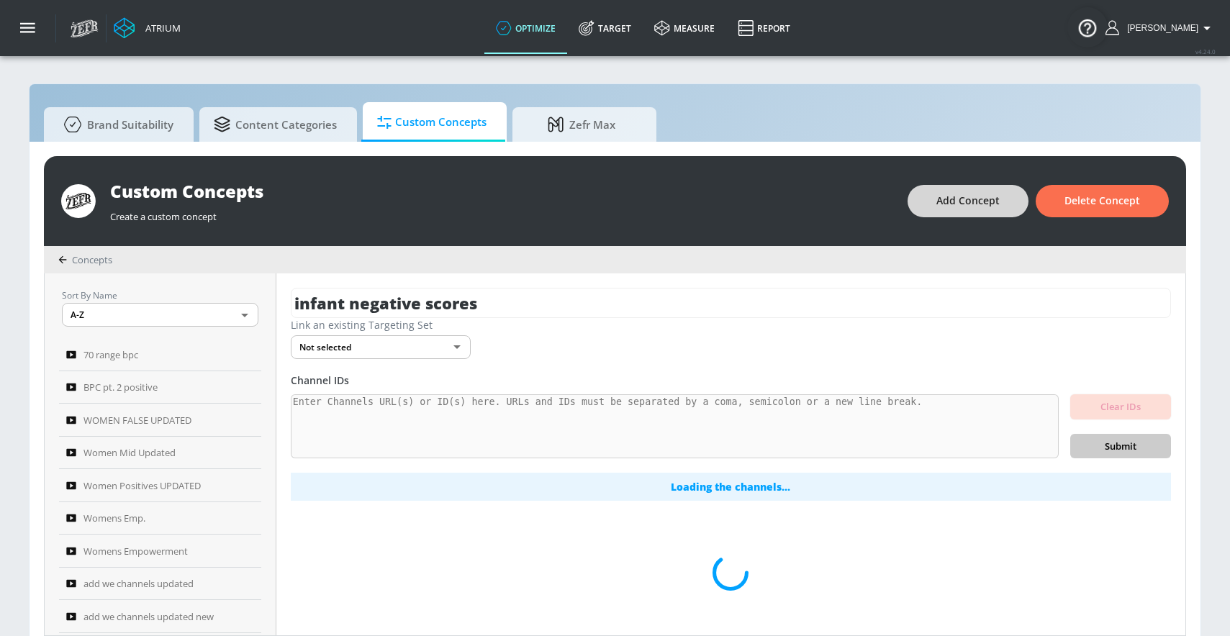
click at [969, 205] on span "Add Concept" at bounding box center [967, 201] width 63 height 18
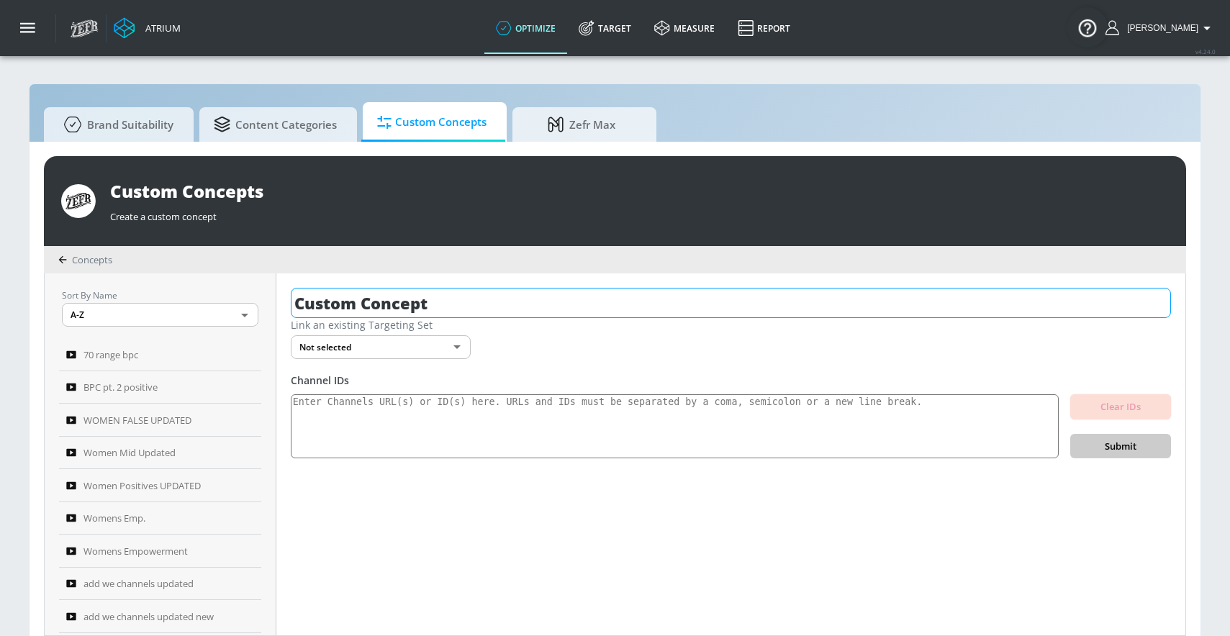
click at [405, 312] on input "Custom Concept" at bounding box center [731, 303] width 880 height 30
click at [404, 312] on input "Custom Concept" at bounding box center [731, 303] width 880 height 30
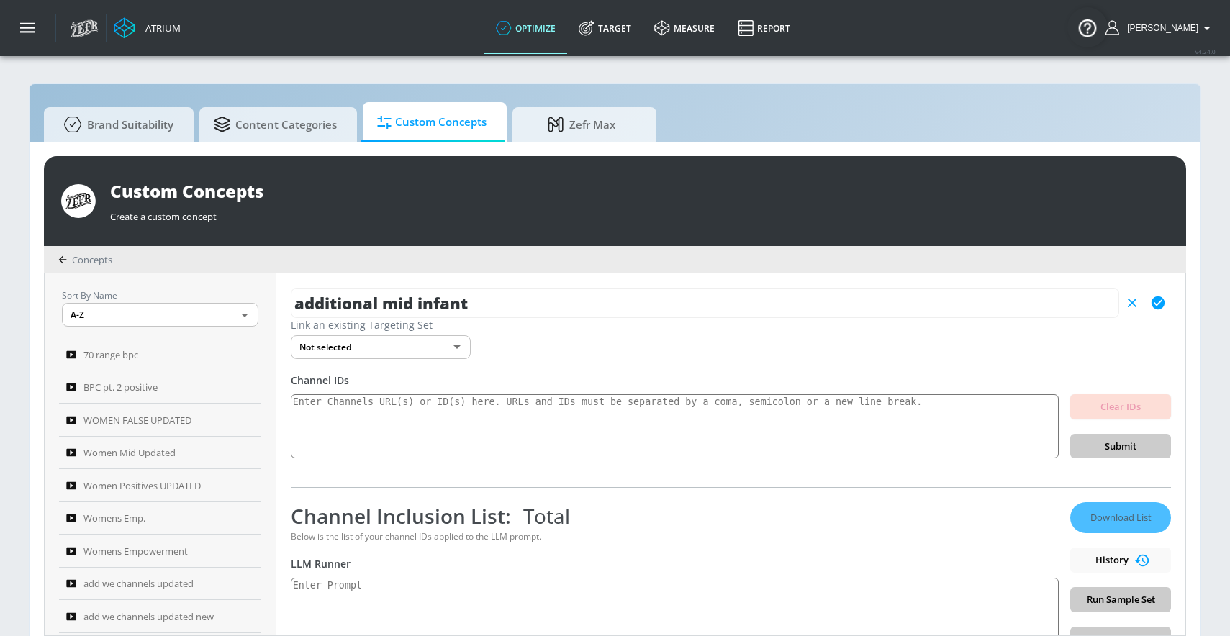
type input "additional mid infant"
click at [1155, 299] on button "button" at bounding box center [1158, 303] width 26 height 26
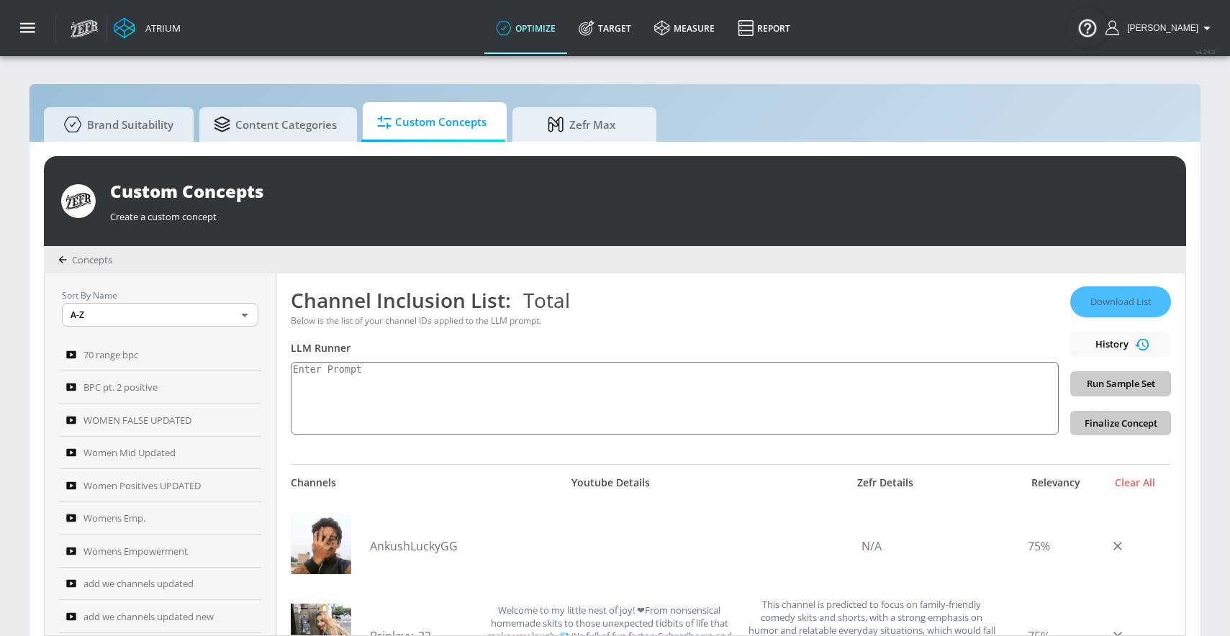
scroll to position [1, 0]
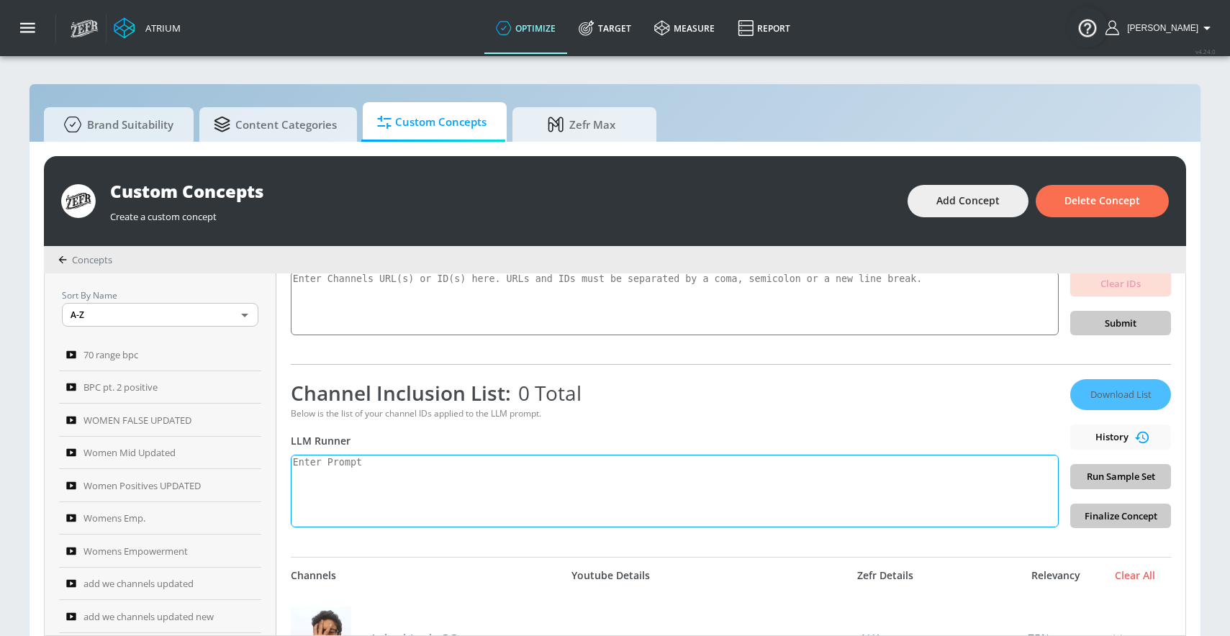
scroll to position [127, 0]
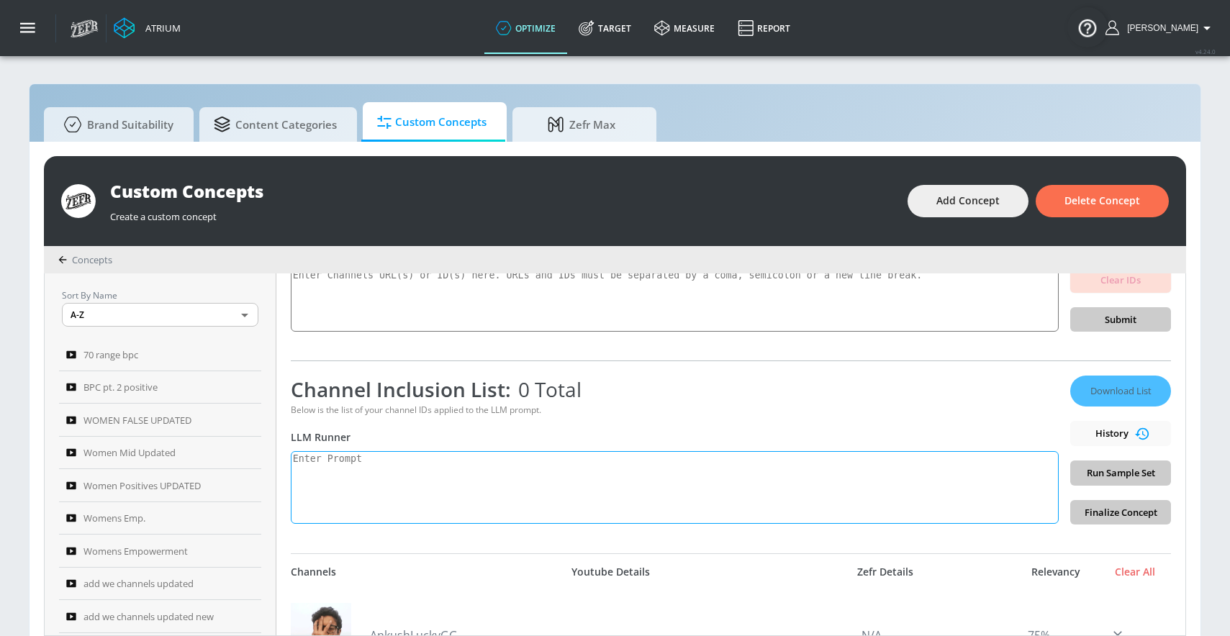
click at [430, 486] on textarea at bounding box center [675, 487] width 768 height 73
paste textarea "UC8YzL2bEayu_5avErmHvX4g UC5vzVOSlDoeTKrCkiee4CMA UC4851n8f6HEqxxpK8JCZ4bg UCwW…"
type textarea "UC8YzL2bEayu_5avErmHvX4g UC5vzVOSlDoeTKrCkiee4CMA UC4851n8f6HEqxxpK8JCZ4bg UCwW…"
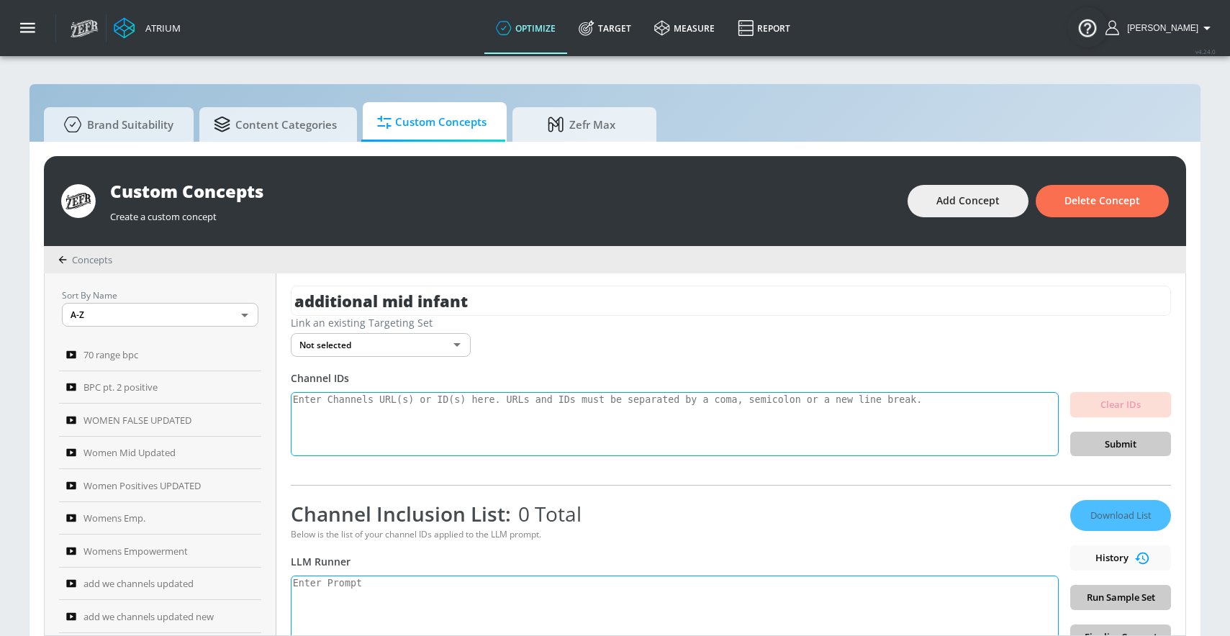
scroll to position [0, 0]
click at [449, 445] on textarea at bounding box center [675, 426] width 768 height 65
paste textarea "UC8YzL2bEayu_5avErmHvX4g UC5vzVOSlDoeTKrCkiee4CMA UC4851n8f6HEqxxpK8JCZ4bg UCwW…"
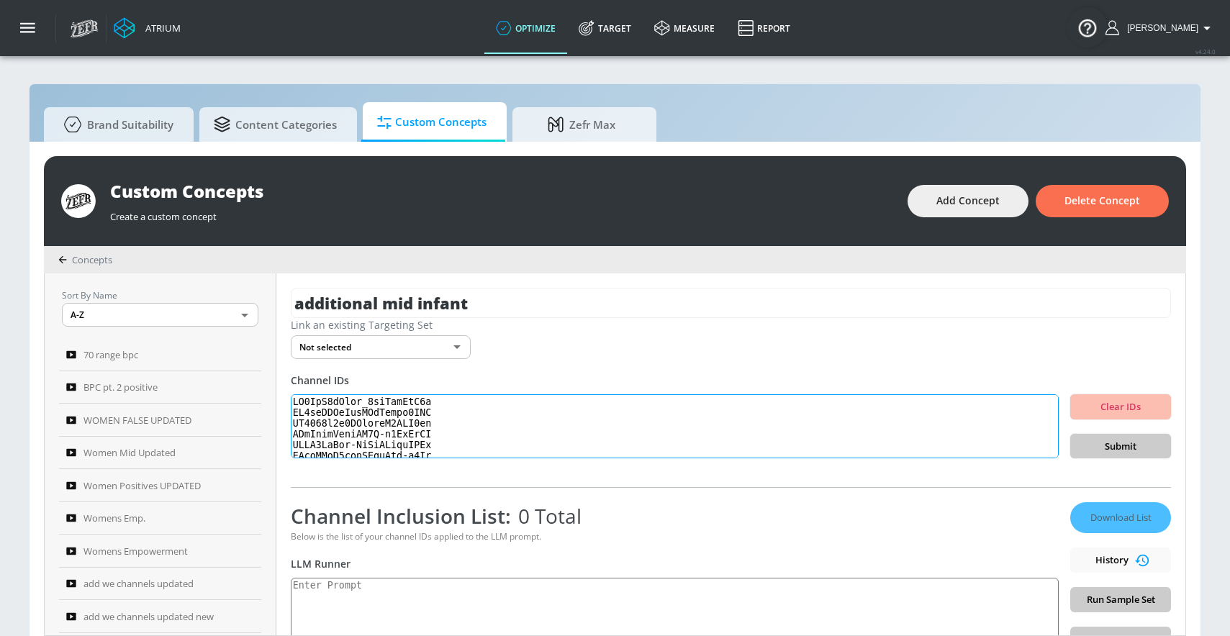
scroll to position [479, 0]
type textarea "UC8YzL2bEayu_5avErmHvX4g UC5vzVOSlDoeTKrCkiee4CMA UC4851n8f6HEqxxpK8JCZ4bg UCwW…"
click at [1121, 454] on button "Submit" at bounding box center [1120, 446] width 101 height 25
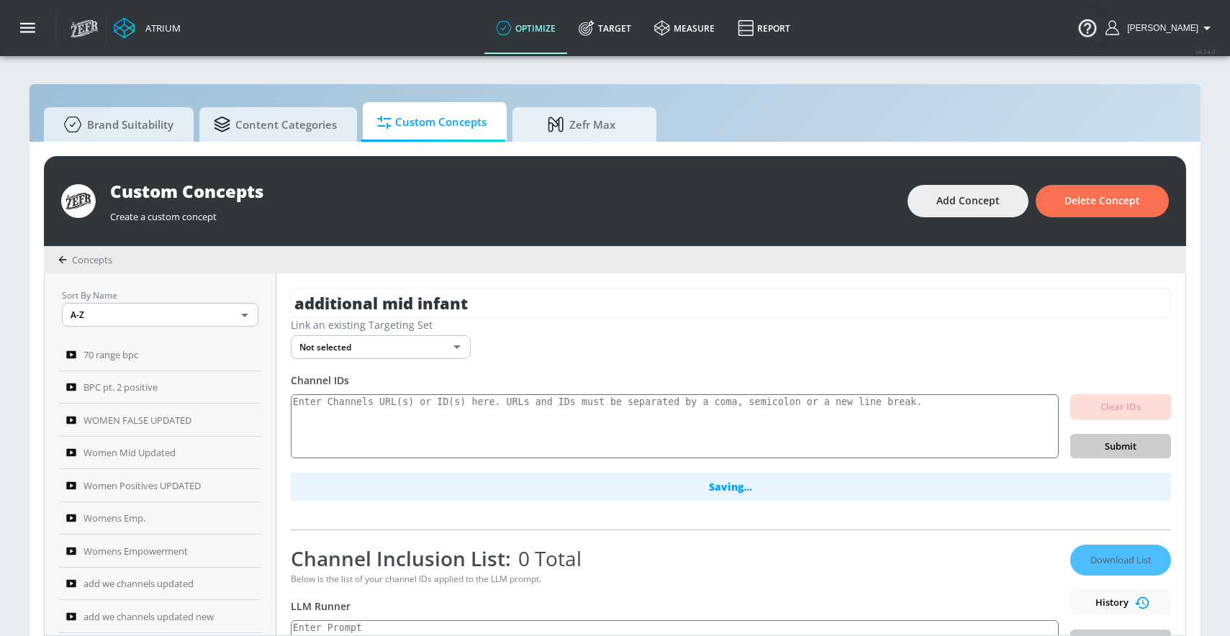
scroll to position [0, 0]
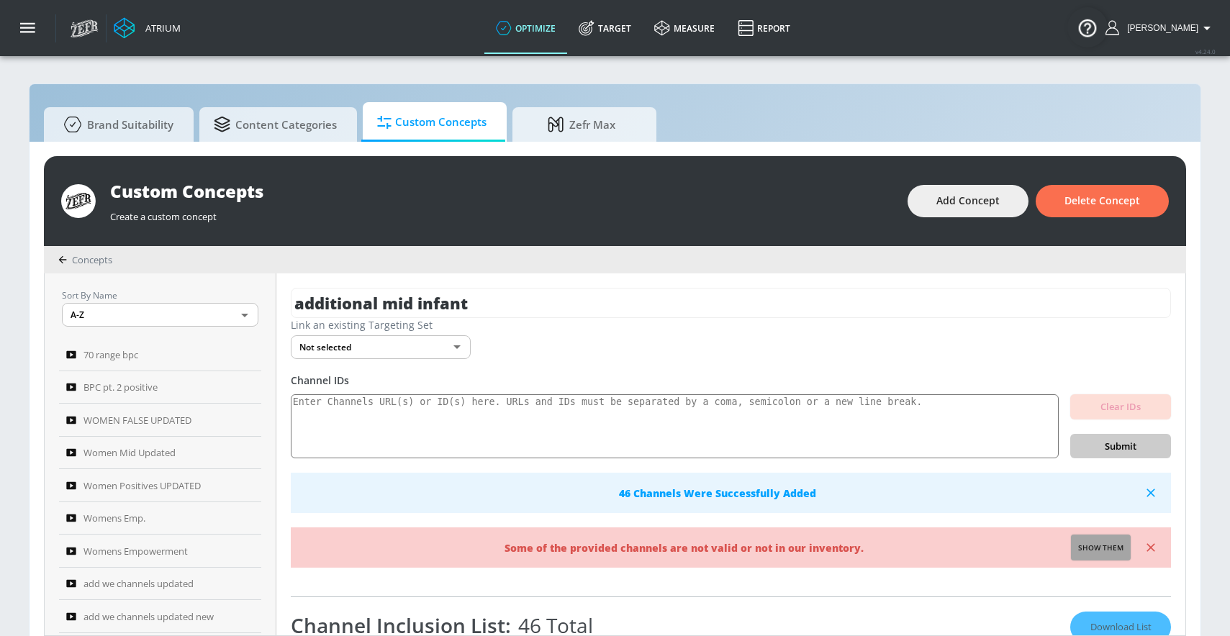
click at [1090, 549] on span "Show them" at bounding box center [1100, 548] width 45 height 13
type textarea "Invalid channels: UCzCtuKiDurTUnNW6BOw_2vA UChnvtxkqnaBty3cPSWgY4EA UCkeqpRD96X…"
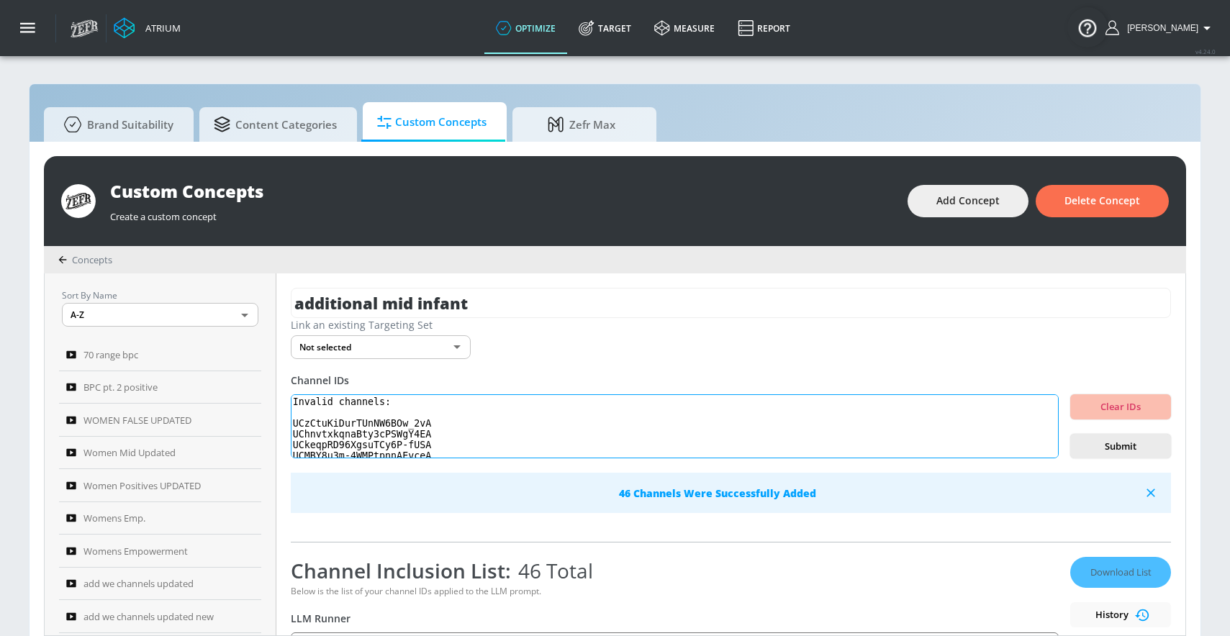
drag, startPoint x: 458, startPoint y: 451, endPoint x: 317, endPoint y: 389, distance: 153.1
click at [317, 389] on div "Channel IDs Invalid channels: UCzCtuKiDurTUnNW6BOw_2vA UChnvtxkqnaBty3cPSWgY4EA…" at bounding box center [731, 444] width 880 height 140
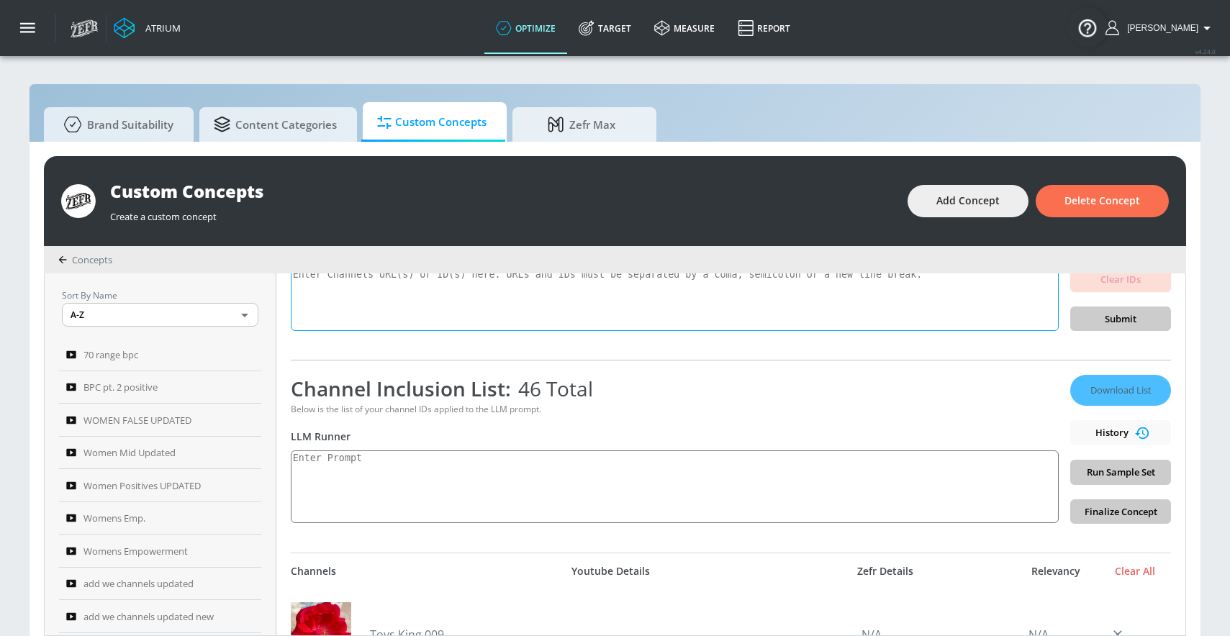
scroll to position [137, 0]
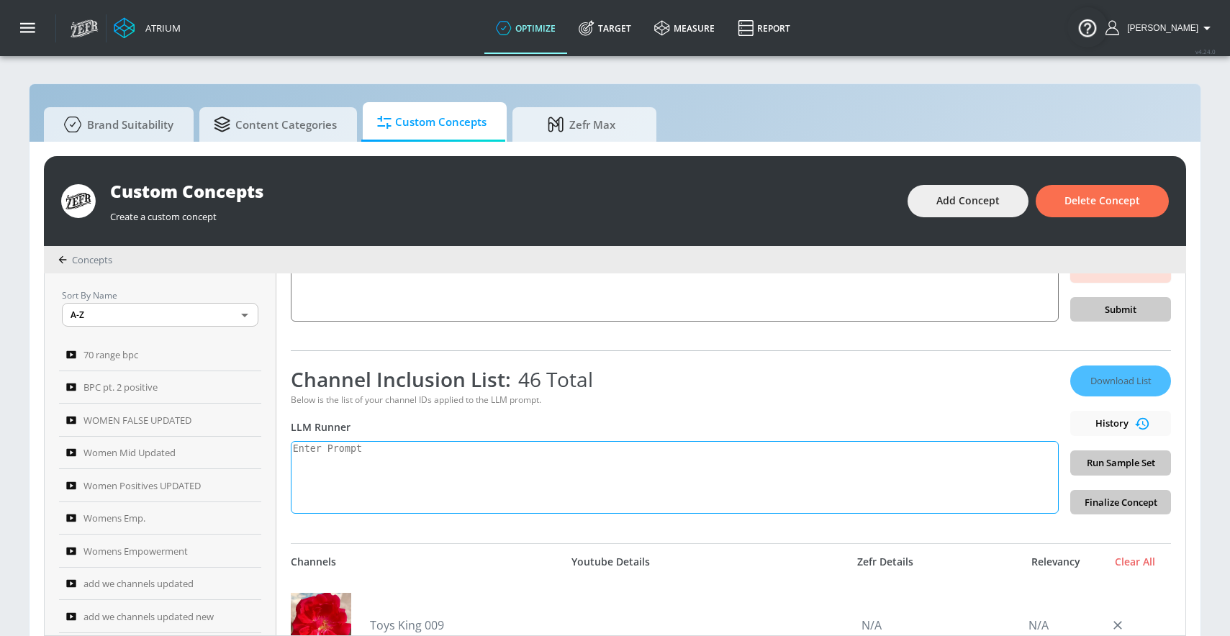
click at [427, 463] on textarea at bounding box center [675, 477] width 768 height 73
paste textarea "infant_toddler": "Created for children ages [DEMOGRAPHIC_DATA] and younger","
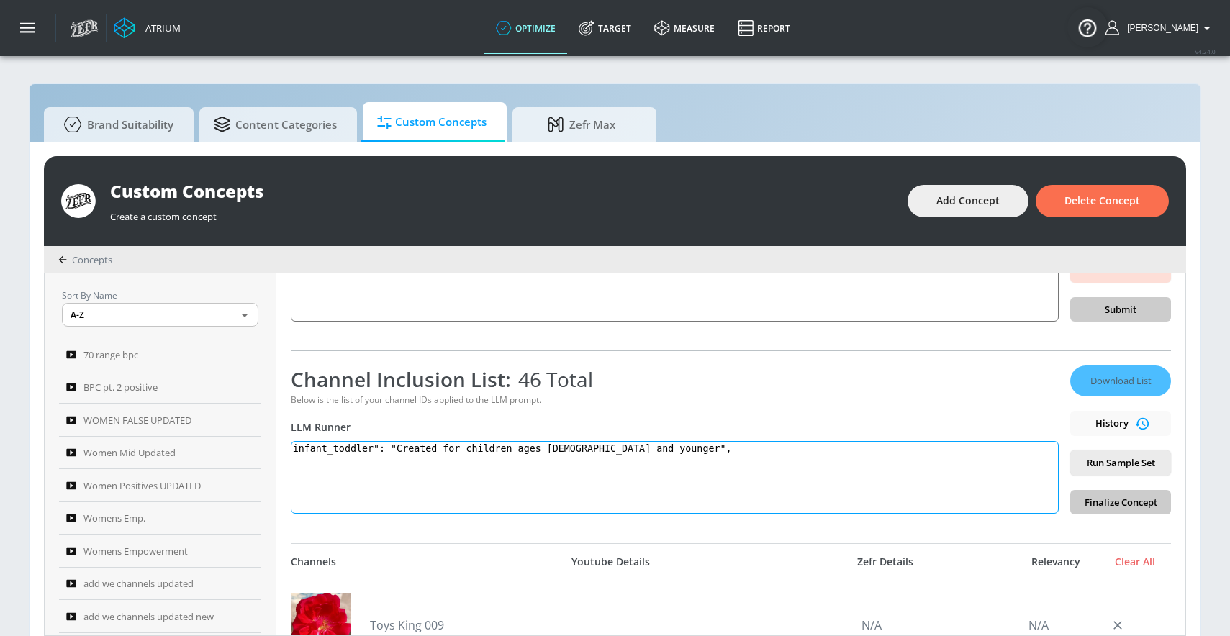
drag, startPoint x: 385, startPoint y: 448, endPoint x: 453, endPoint y: 463, distance: 69.3
click at [385, 448] on textarea "infant_toddler": "Created for children ages [DEMOGRAPHIC_DATA] and younger"," at bounding box center [675, 477] width 768 height 73
click at [397, 445] on textarea "infant_toddler: "Created for children ages [DEMOGRAPHIC_DATA] and younger"," at bounding box center [675, 477] width 768 height 73
click at [638, 451] on textarea "infant_toddler: Created for children ages [DEMOGRAPHIC_DATA] and younger"," at bounding box center [675, 477] width 768 height 73
type textarea "infant_toddler: Created for children ages [DEMOGRAPHIC_DATA] and younger."
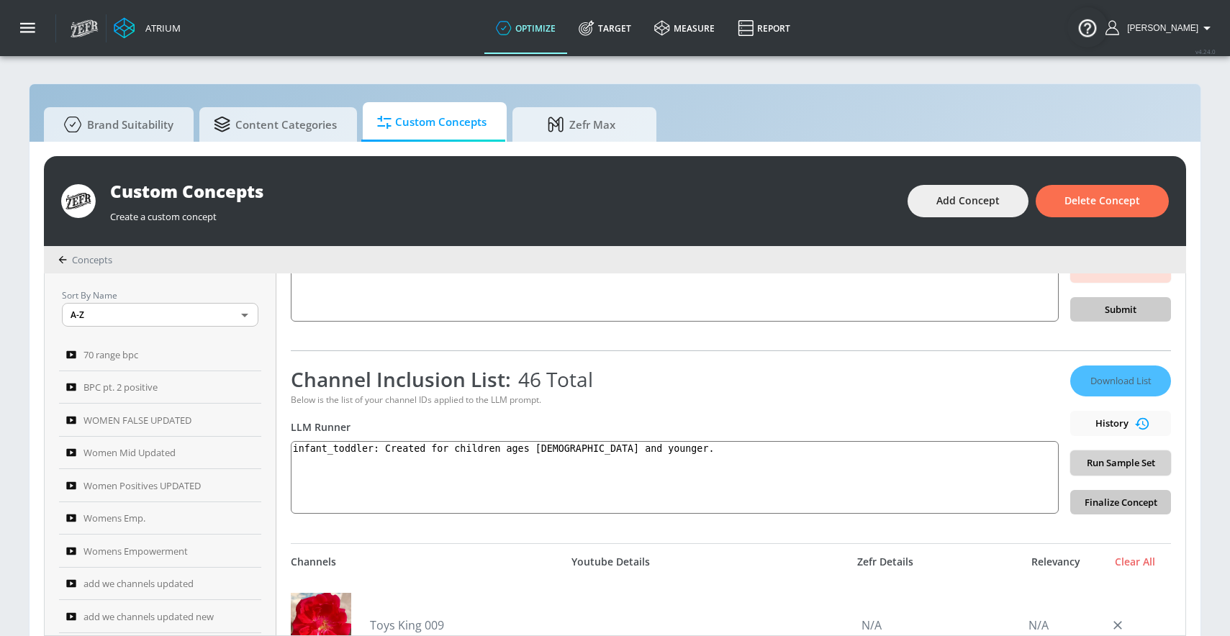
click at [1139, 469] on span "Run Sample Set" at bounding box center [1121, 463] width 78 height 17
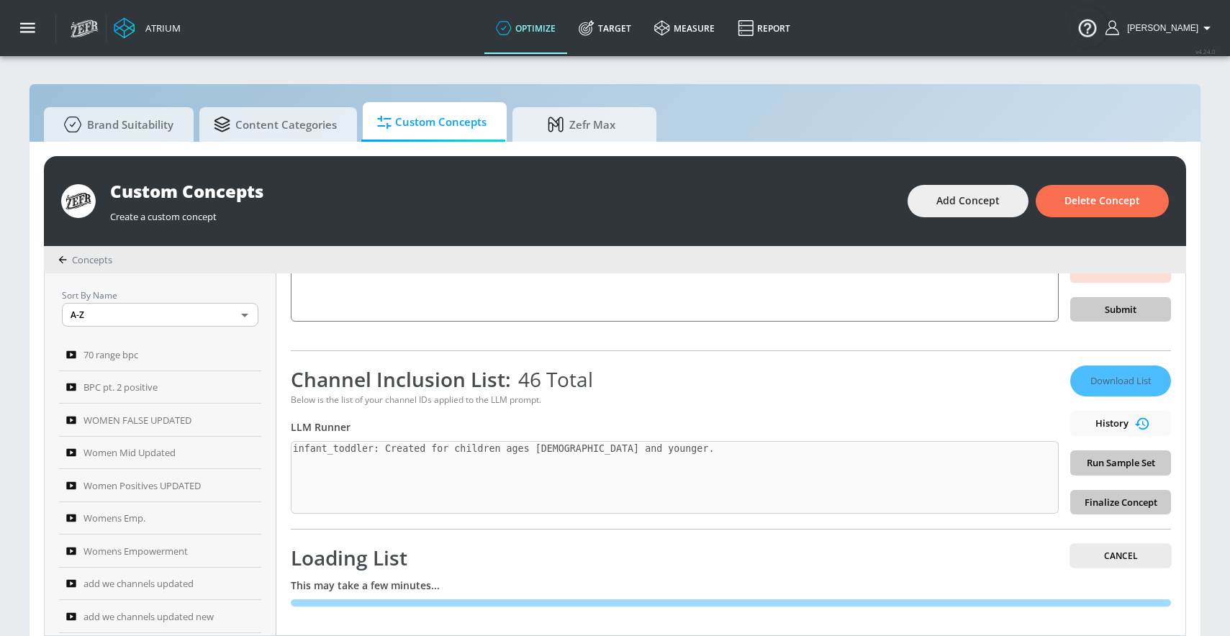
click at [619, 397] on div "Below is the list of your channel IDs applied to the LLM prompt." at bounding box center [675, 400] width 768 height 12
click at [620, 398] on div "Below is the list of your channel IDs applied to the LLM prompt." at bounding box center [675, 400] width 768 height 12
click at [620, 399] on div "Below is the list of your channel IDs applied to the LLM prompt." at bounding box center [675, 400] width 768 height 12
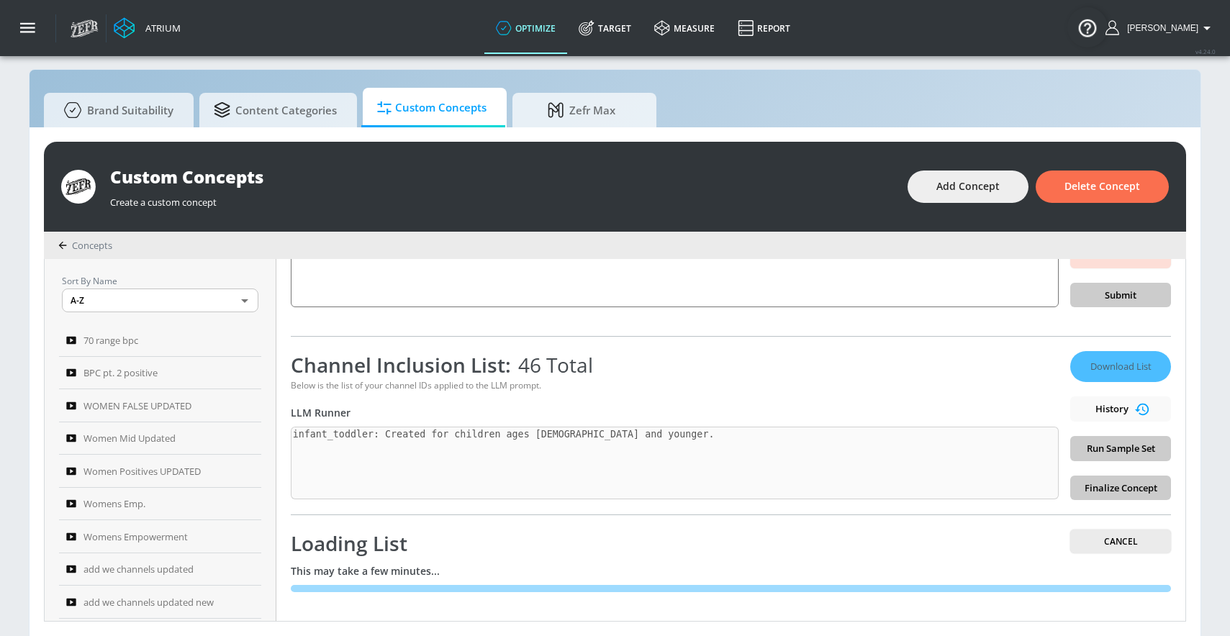
scroll to position [15, 0]
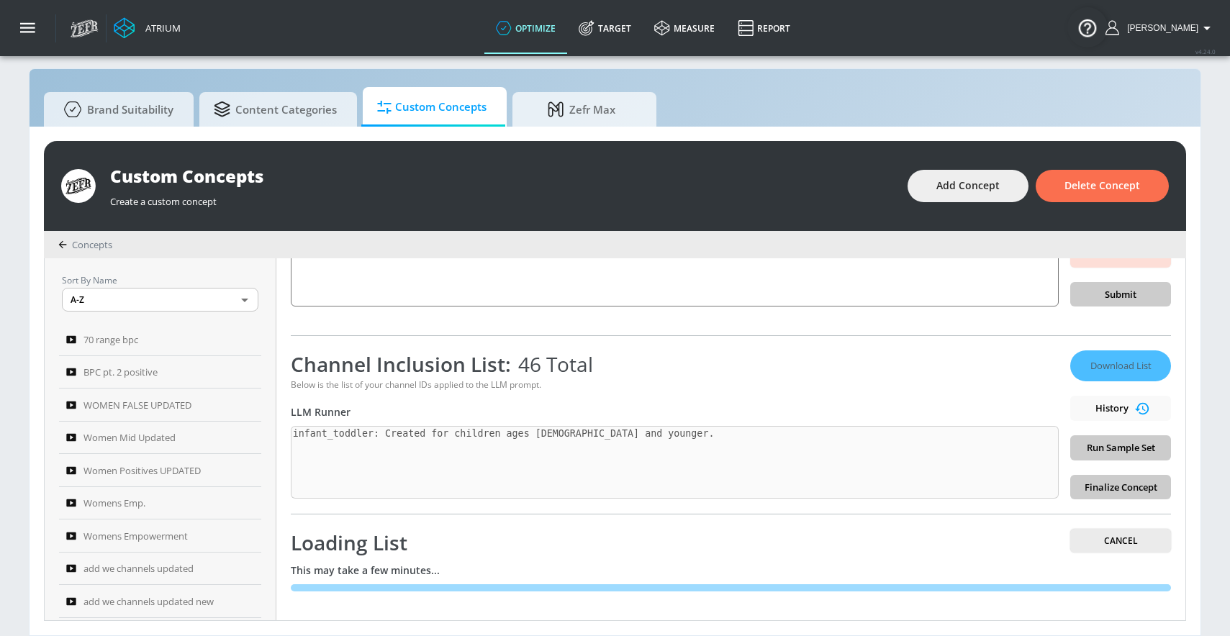
click at [710, 384] on div "Below is the list of your channel IDs applied to the LLM prompt." at bounding box center [675, 385] width 768 height 12
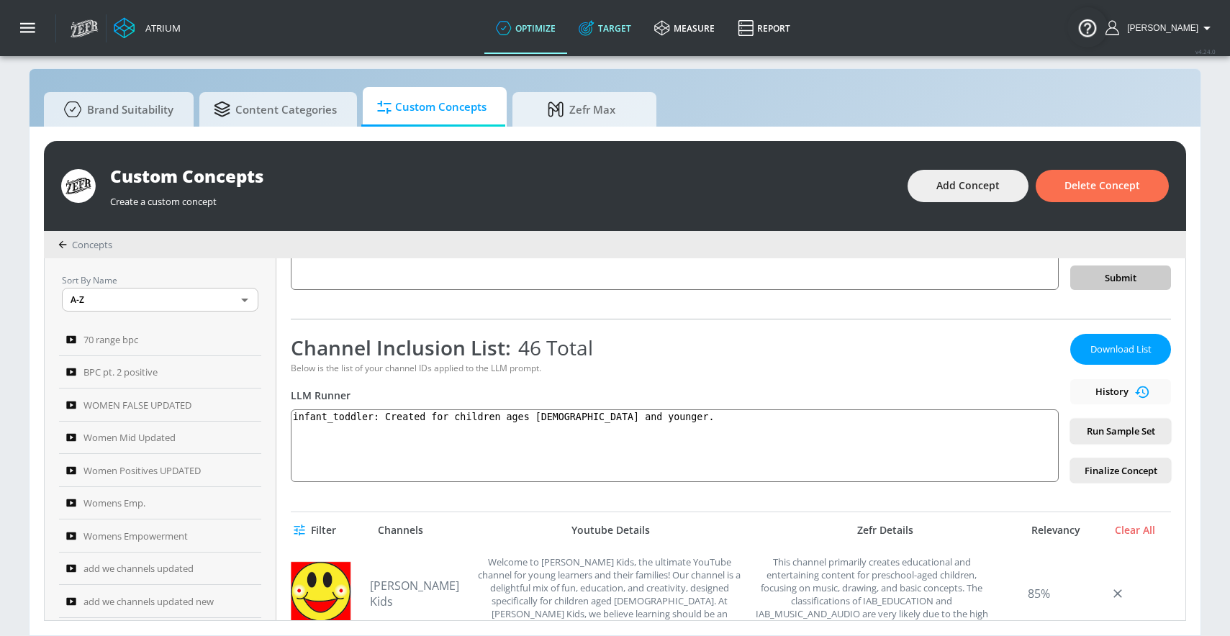
scroll to position [155, 0]
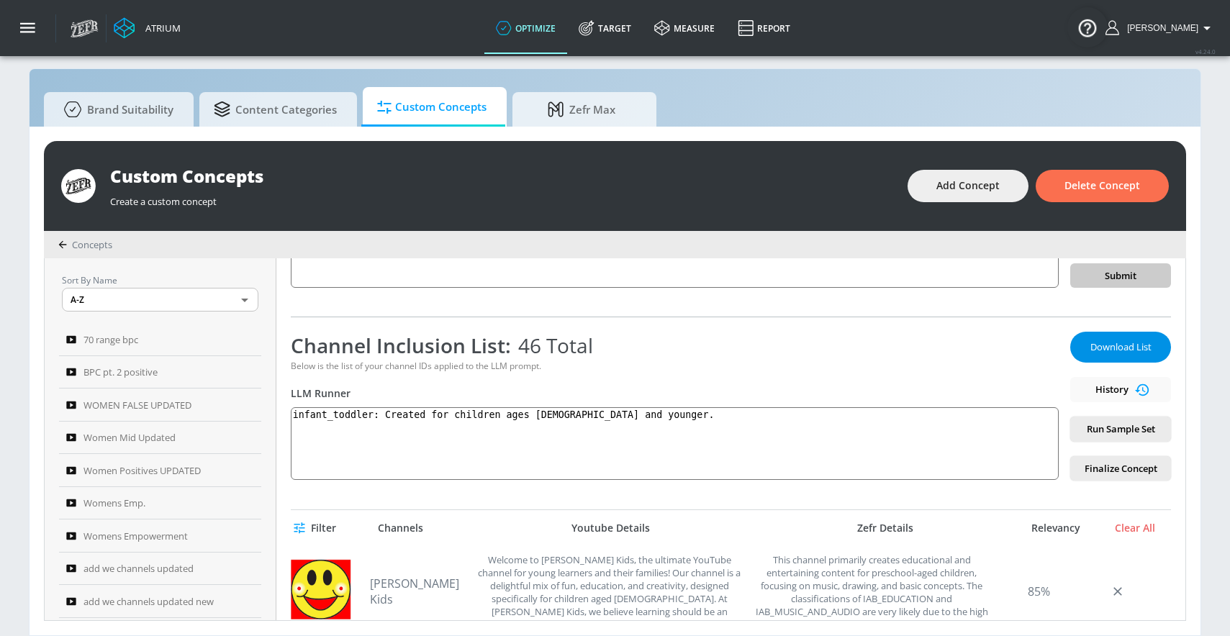
click at [1128, 340] on span "Download List" at bounding box center [1121, 347] width 72 height 17
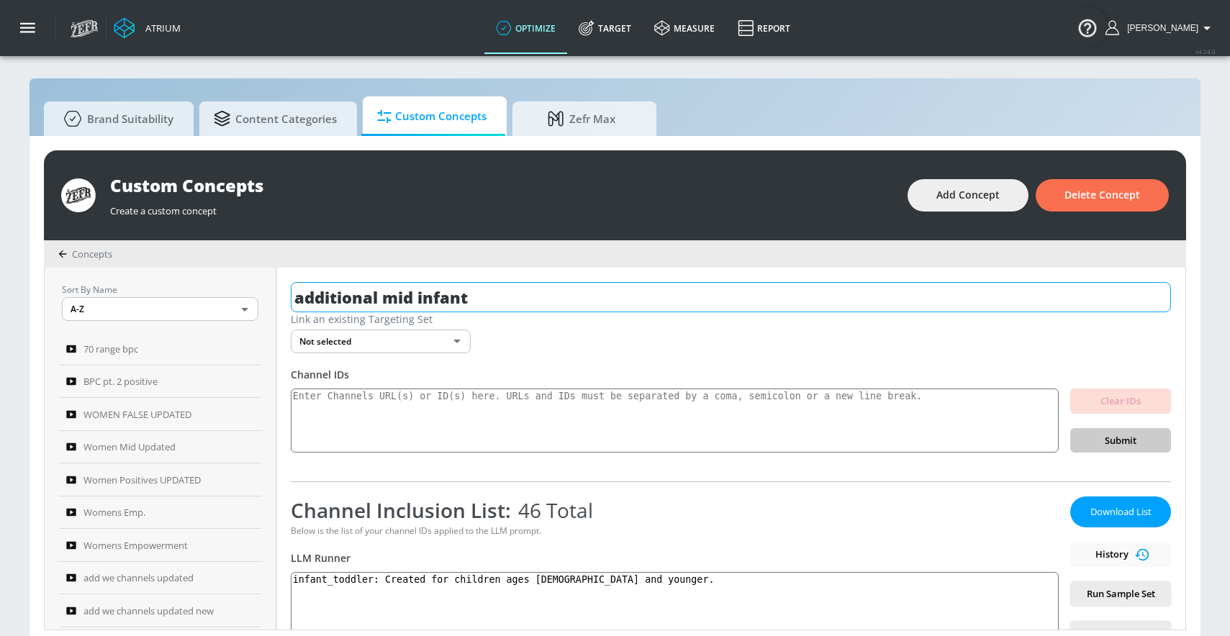
scroll to position [0, 0]
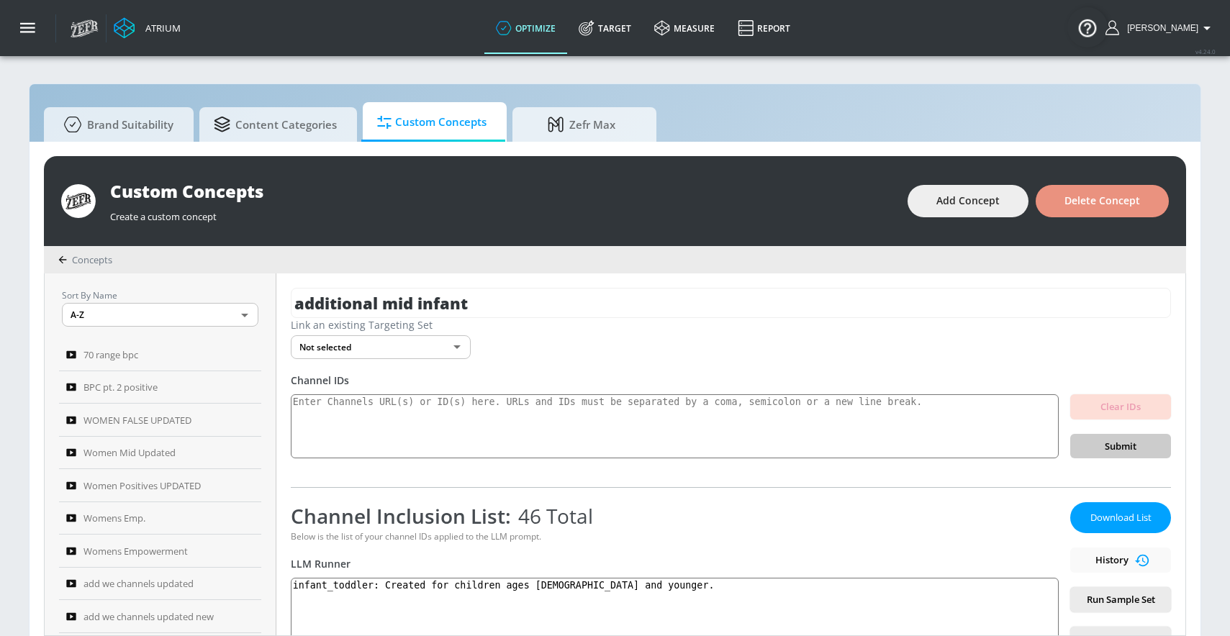
click at [1128, 197] on span "Delete Concept" at bounding box center [1102, 201] width 76 height 18
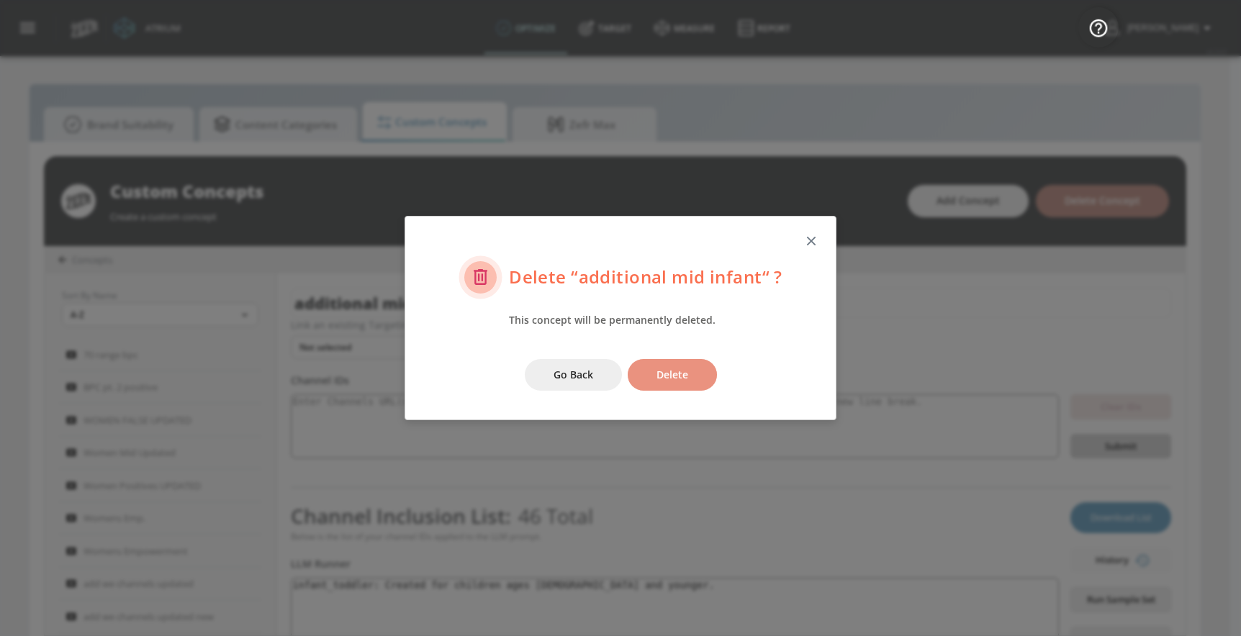
click at [677, 369] on span "Delete" at bounding box center [672, 375] width 32 height 18
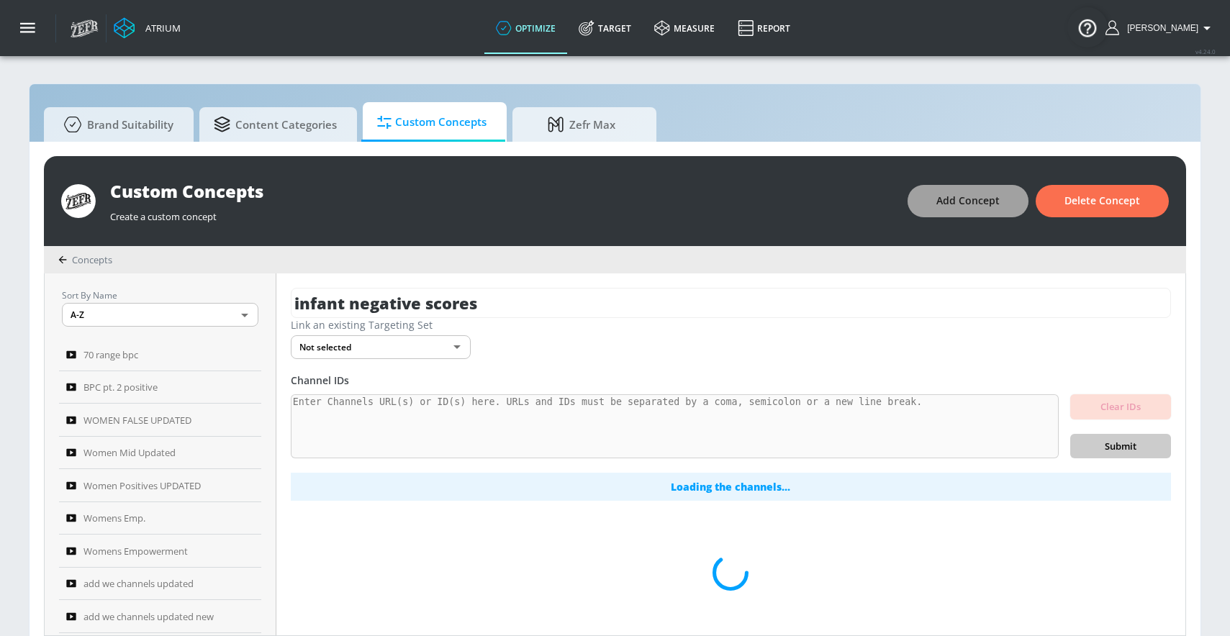
click at [994, 190] on button "Add Concept" at bounding box center [968, 201] width 121 height 32
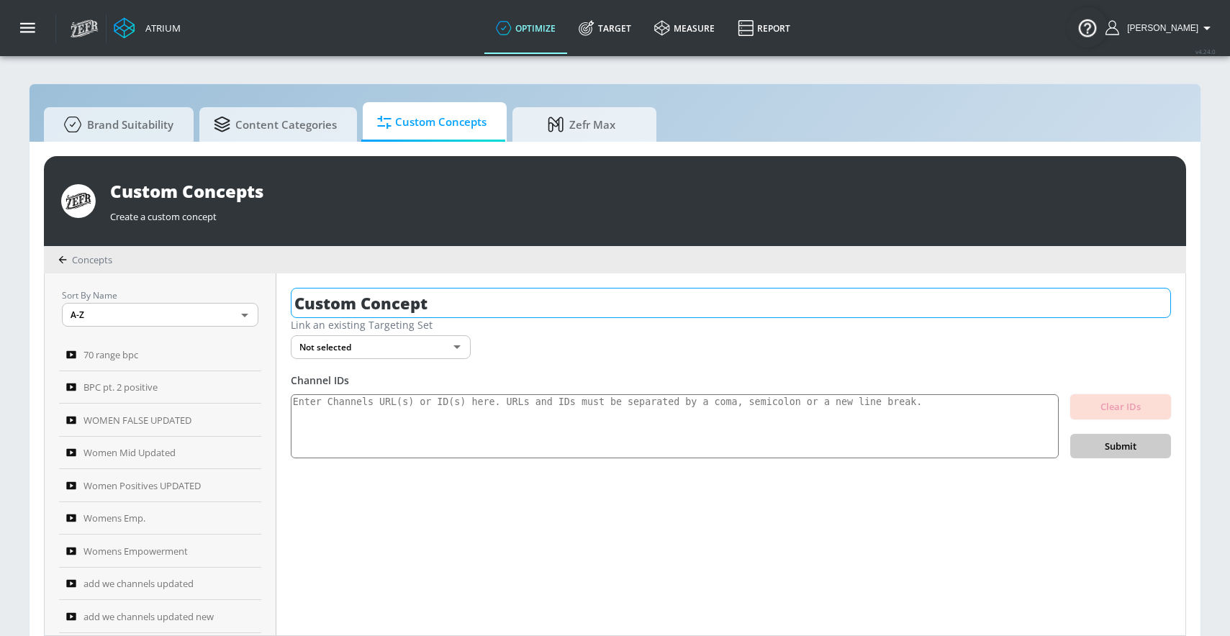
click at [535, 309] on input "Custom Concept" at bounding box center [731, 303] width 880 height 30
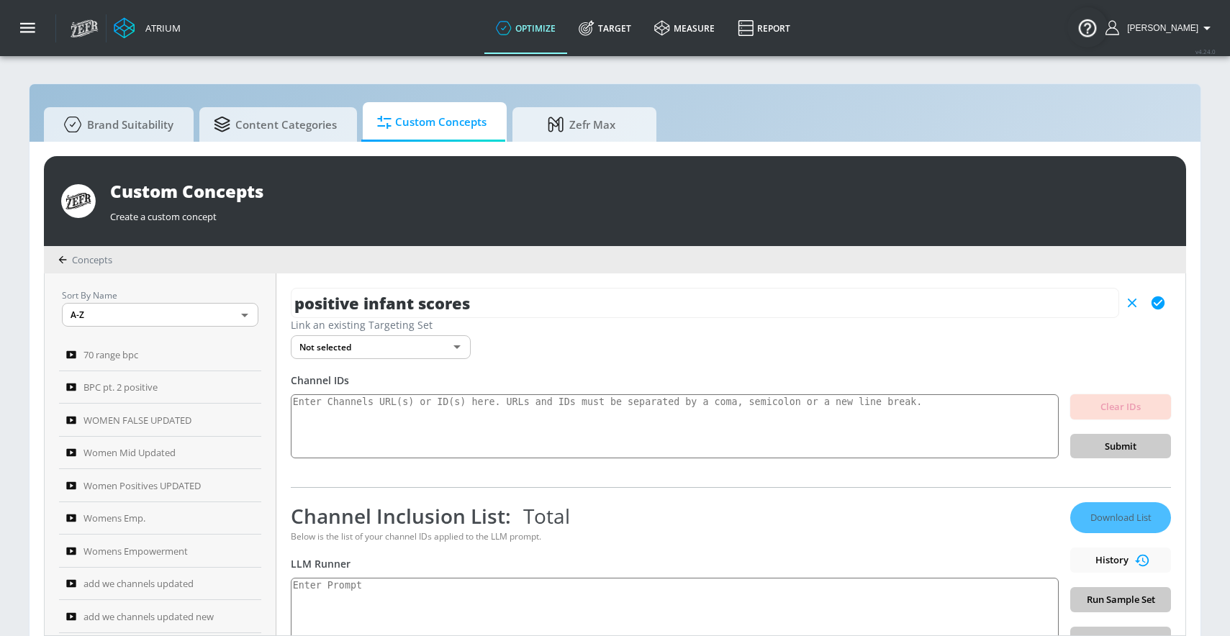
type input "positive infant scores"
click at [1150, 308] on icon "button" at bounding box center [1158, 303] width 16 height 16
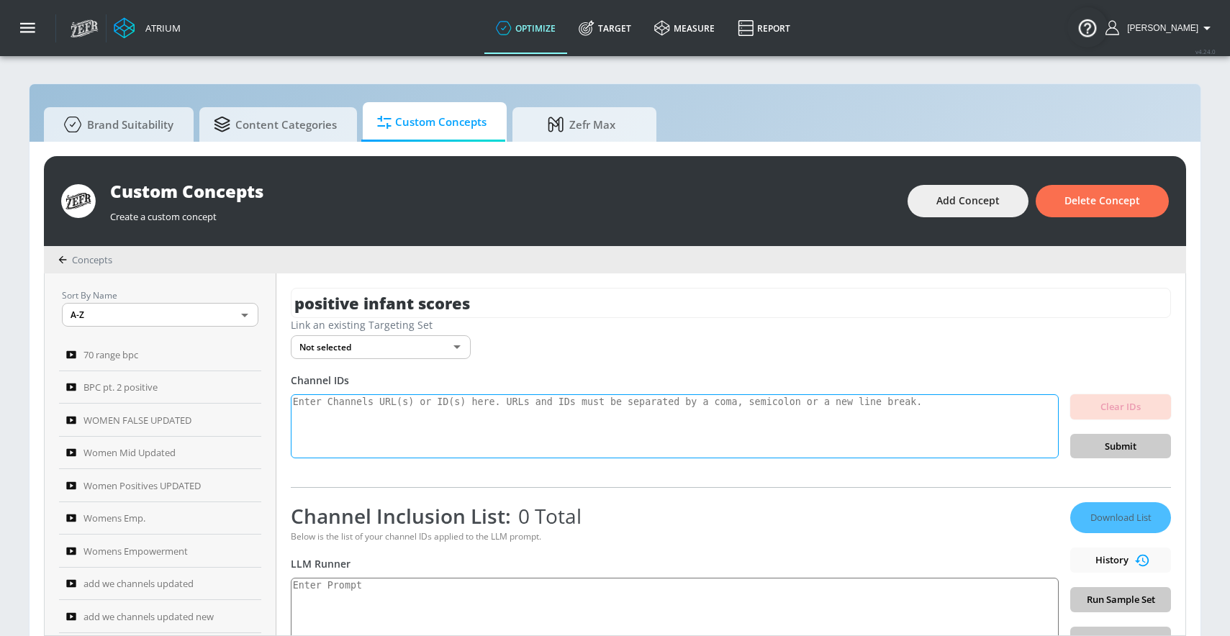
click at [469, 441] on textarea at bounding box center [675, 426] width 768 height 65
paste textarea "UCqFC7wPwjW2BEZPxr8i-1BA UCfDzjIMxCI-TSRe9wrBDP7g UC-NNMEgvX064tQED_3b5MLA UCUs…"
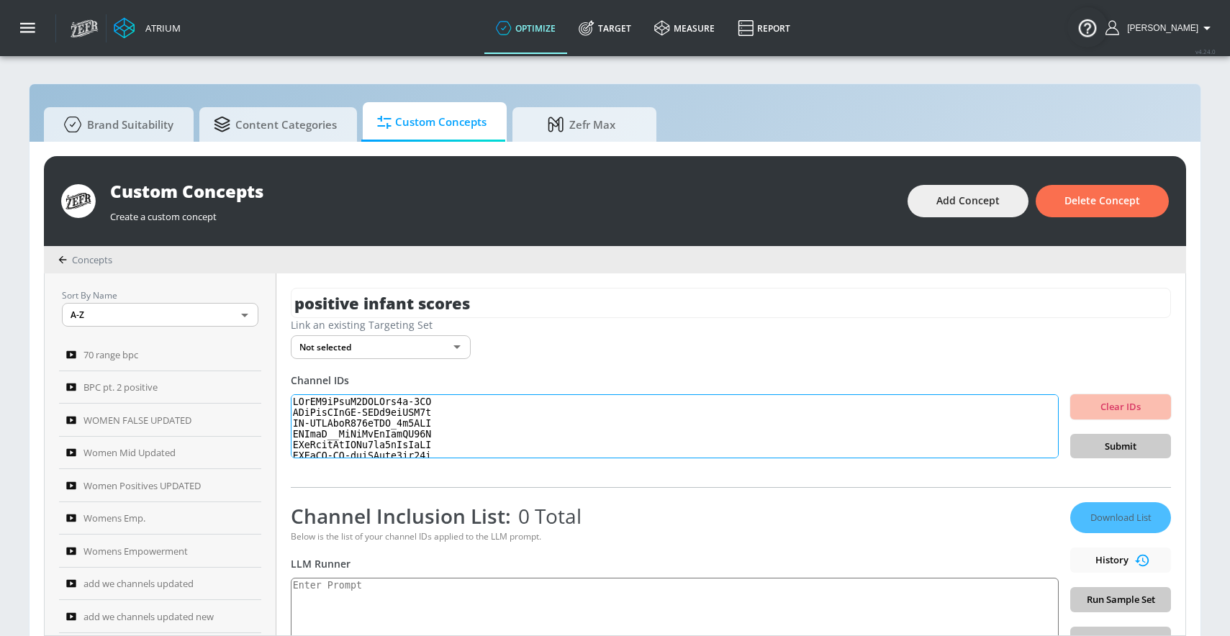
scroll to position [479, 0]
type textarea "UCqFC7wPwjW2BEZPxr8i-1BA UCfDzjIMxCI-TSRe9wrBDP7g UC-NNMEgvX064tQED_3b5MLA UCUs…"
click at [1150, 448] on button "Submit" at bounding box center [1120, 446] width 101 height 25
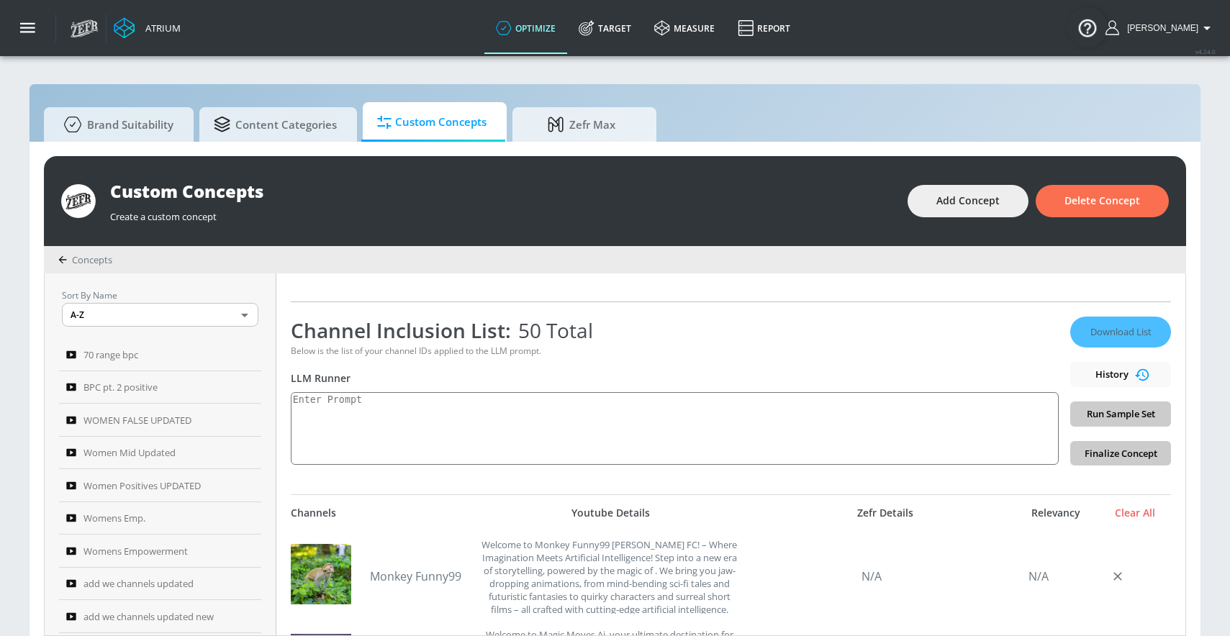
scroll to position [184, 0]
paste textarea "infant_toddler": "Created for children ages [DEMOGRAPHIC_DATA] and younger","
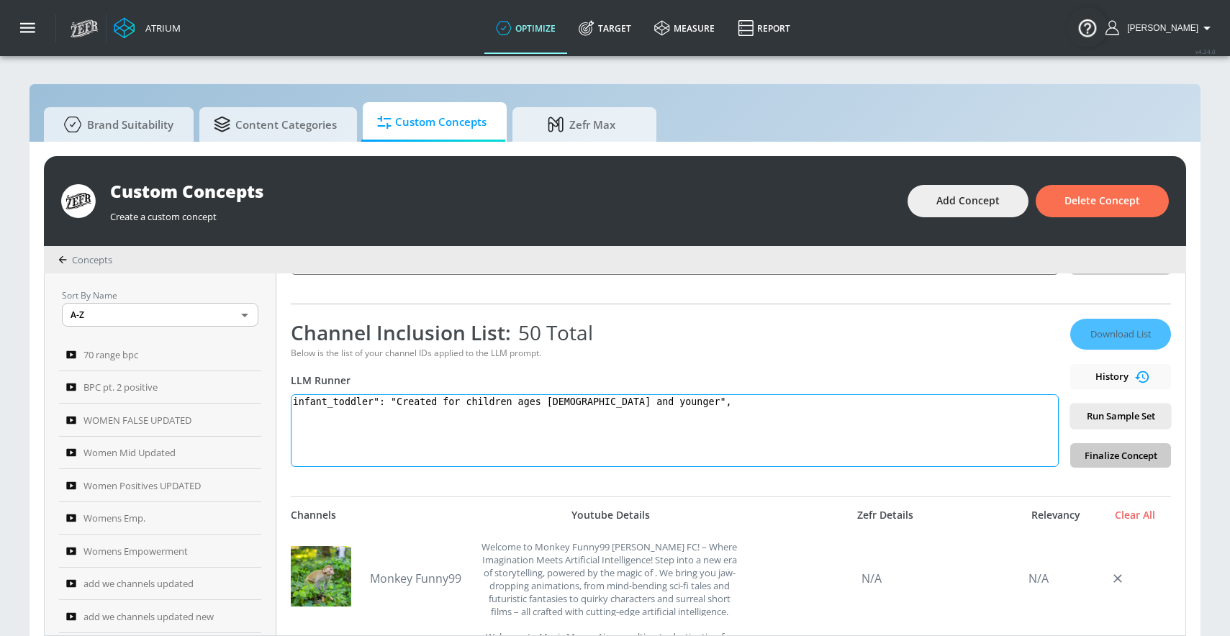
click at [385, 397] on textarea "infant_toddler": "Created for children ages [DEMOGRAPHIC_DATA] and younger"," at bounding box center [675, 430] width 768 height 73
click at [396, 405] on textarea "infant_toddler: "Created for children ages [DEMOGRAPHIC_DATA] and younger"," at bounding box center [675, 430] width 768 height 73
click at [643, 402] on textarea "infant_toddler: Created for children ages [DEMOGRAPHIC_DATA] and younger"," at bounding box center [675, 430] width 768 height 73
type textarea "infant_toddler: Created for children ages [DEMOGRAPHIC_DATA] and younger."
click at [1105, 426] on button "Run Sample Set" at bounding box center [1120, 416] width 101 height 25
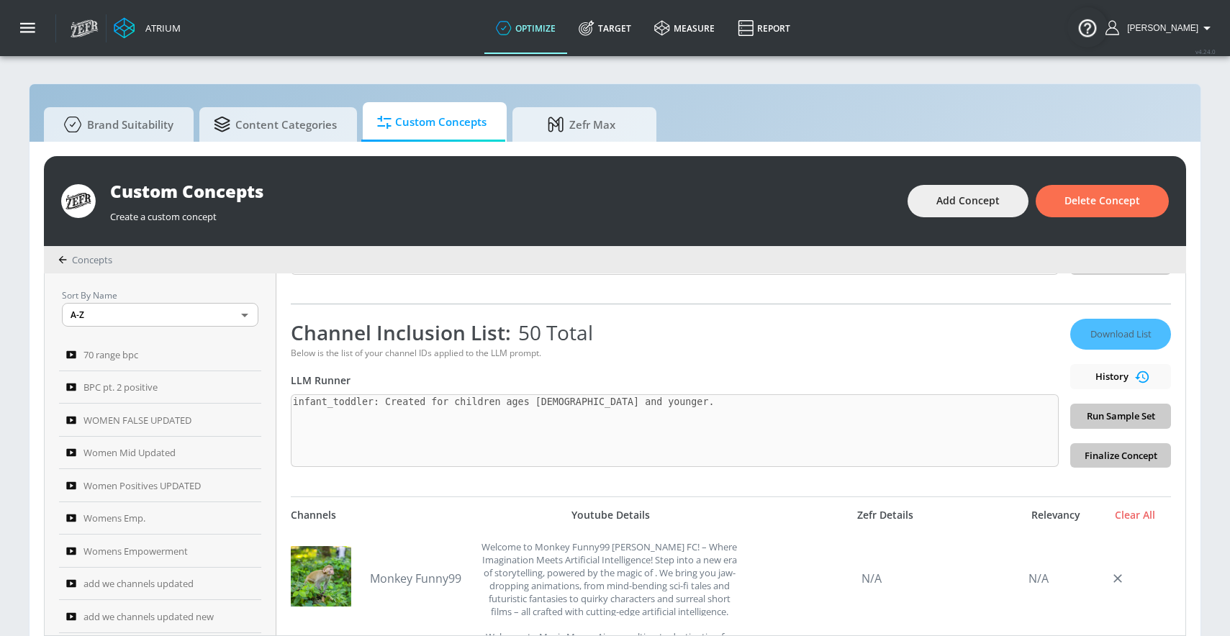
scroll to position [137, 0]
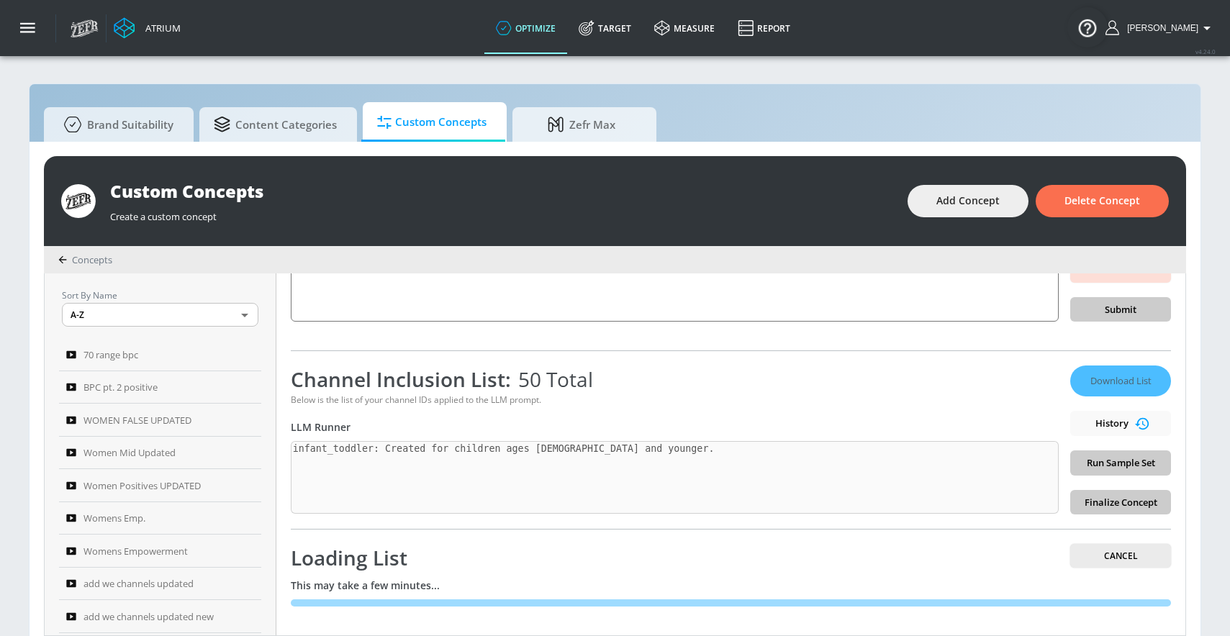
click at [728, 428] on div "LLM Runner" at bounding box center [675, 427] width 768 height 14
click at [702, 389] on div "Channel Inclusion List: 50 Total" at bounding box center [675, 379] width 768 height 27
